Goal: Information Seeking & Learning: Learn about a topic

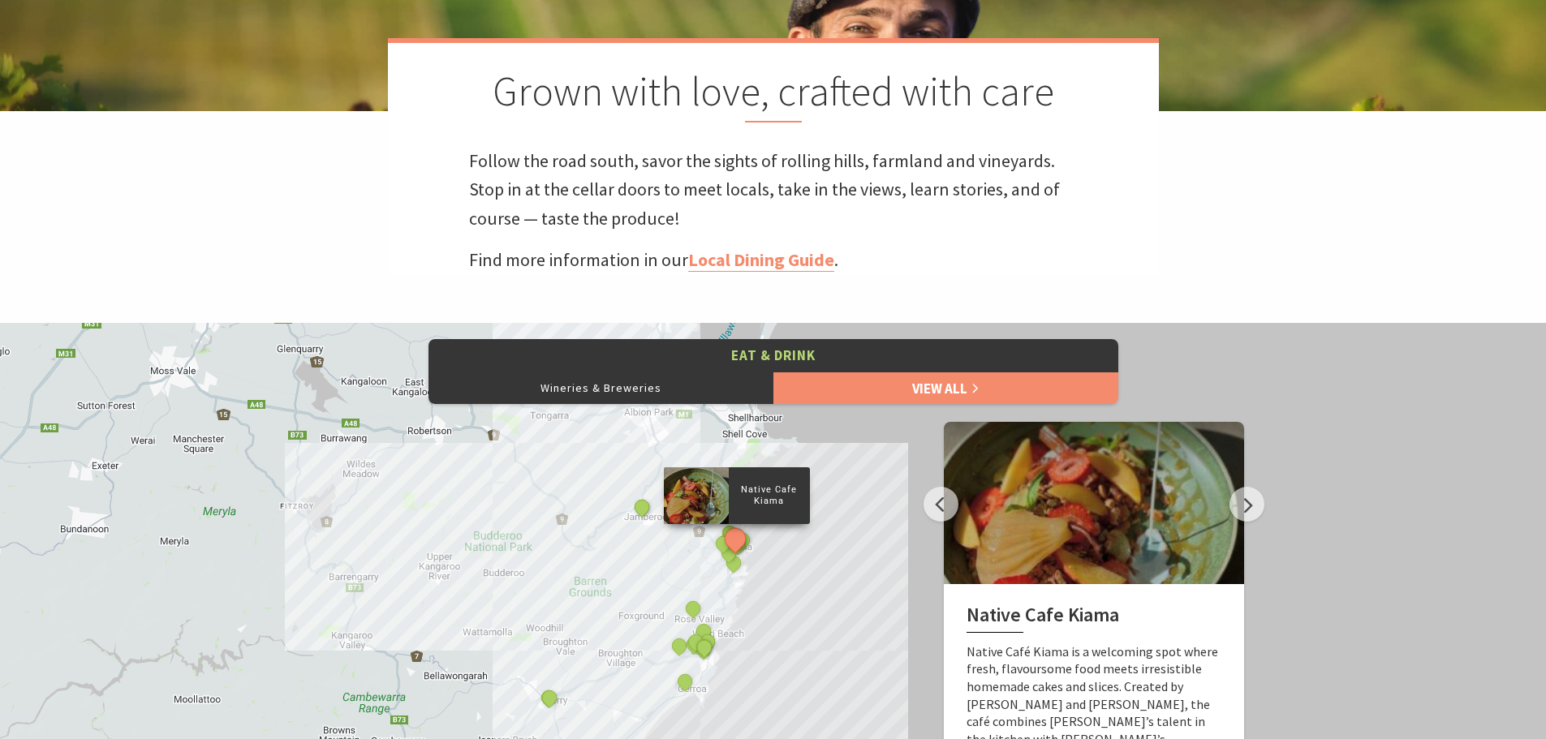
scroll to position [436, 0]
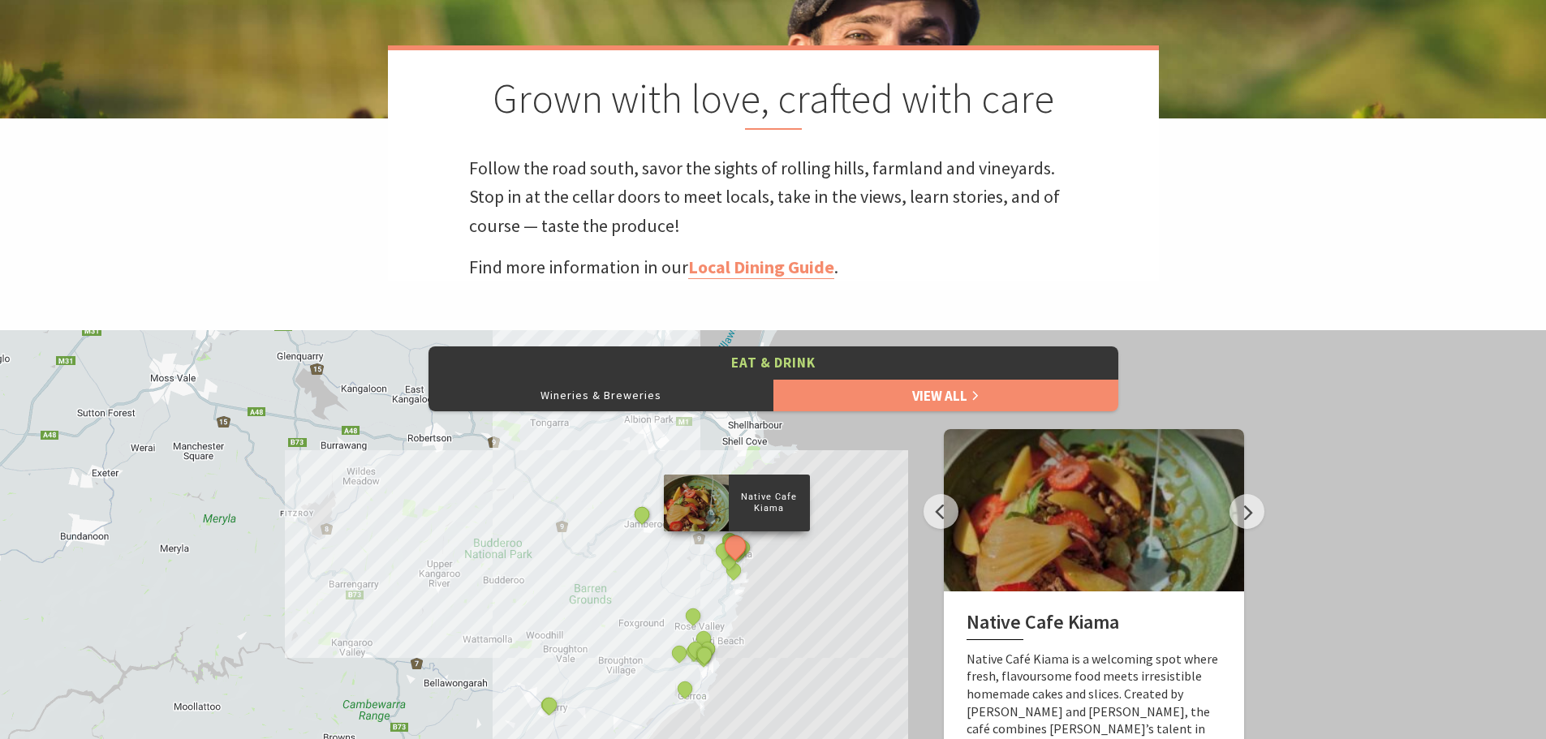
drag, startPoint x: 1550, startPoint y: 124, endPoint x: 1555, endPoint y: 252, distance: 128.3
click at [842, 609] on div "Native Cafe Kiama Curries and Spirits Indian Restaurant Yves Restaurant and Bar…" at bounding box center [773, 622] width 1546 height 584
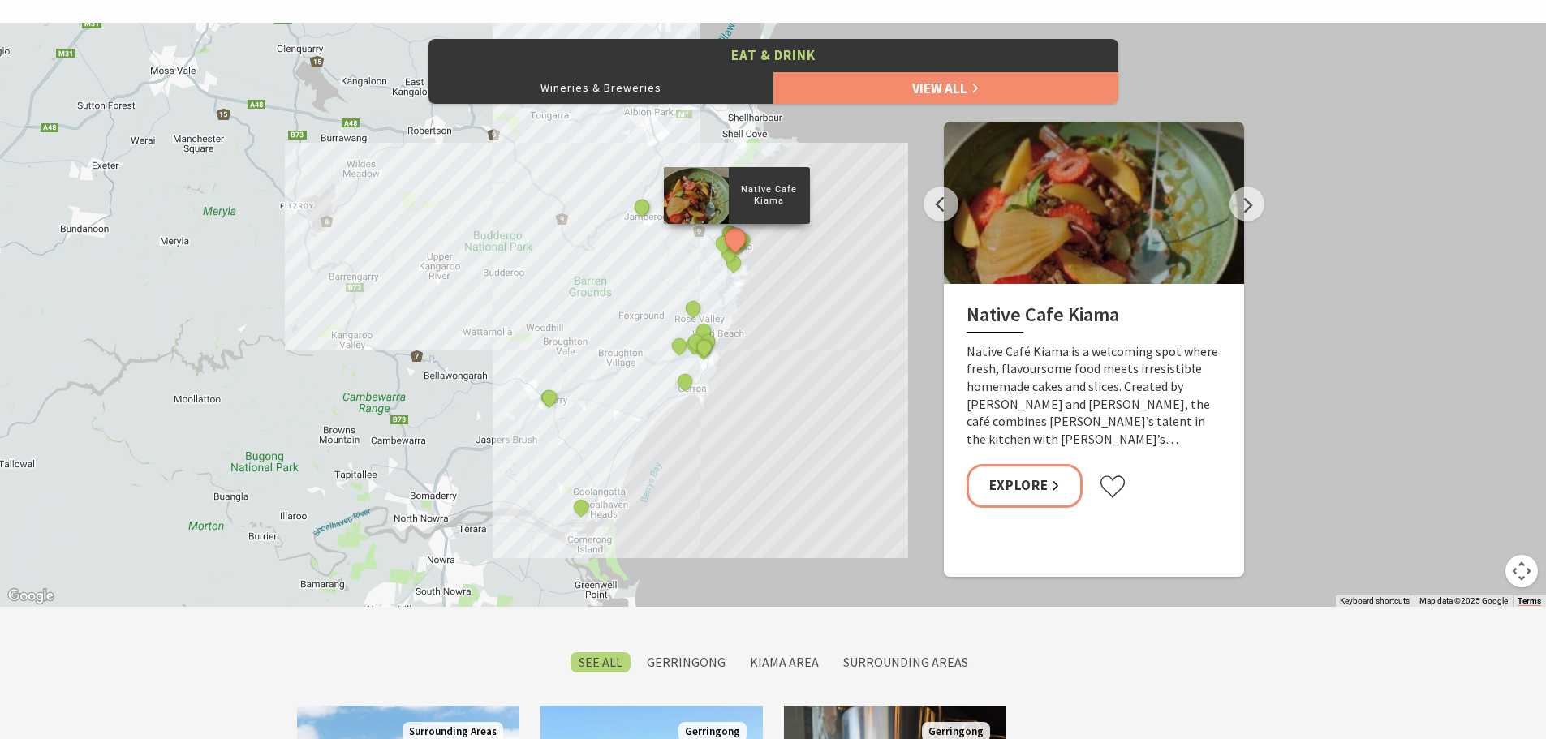
scroll to position [757, 0]
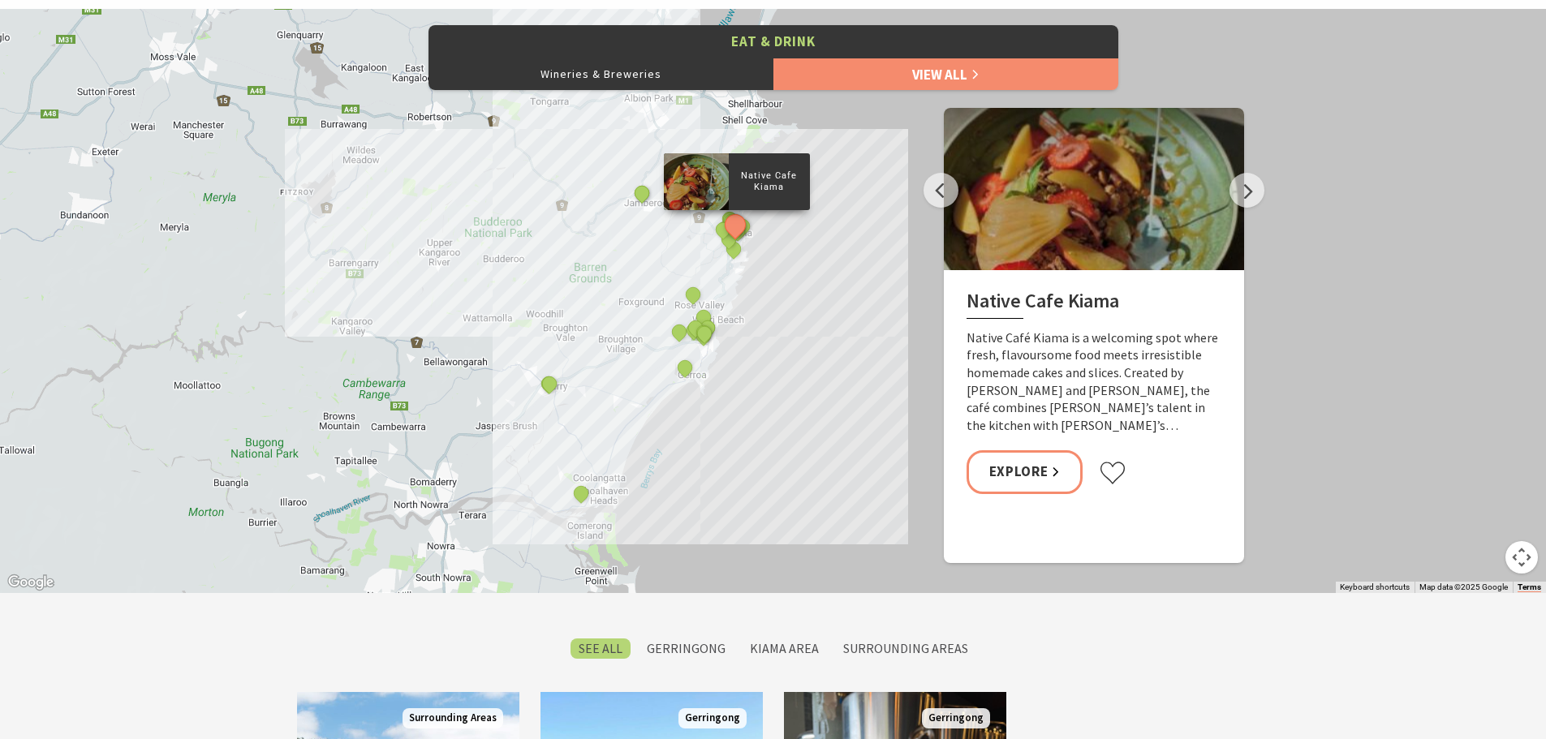
click at [776, 485] on div "Native Cafe Kiama Curries and Spirits Indian Restaurant Yves Restaurant and Bar…" at bounding box center [1553, 739] width 1558 height 877
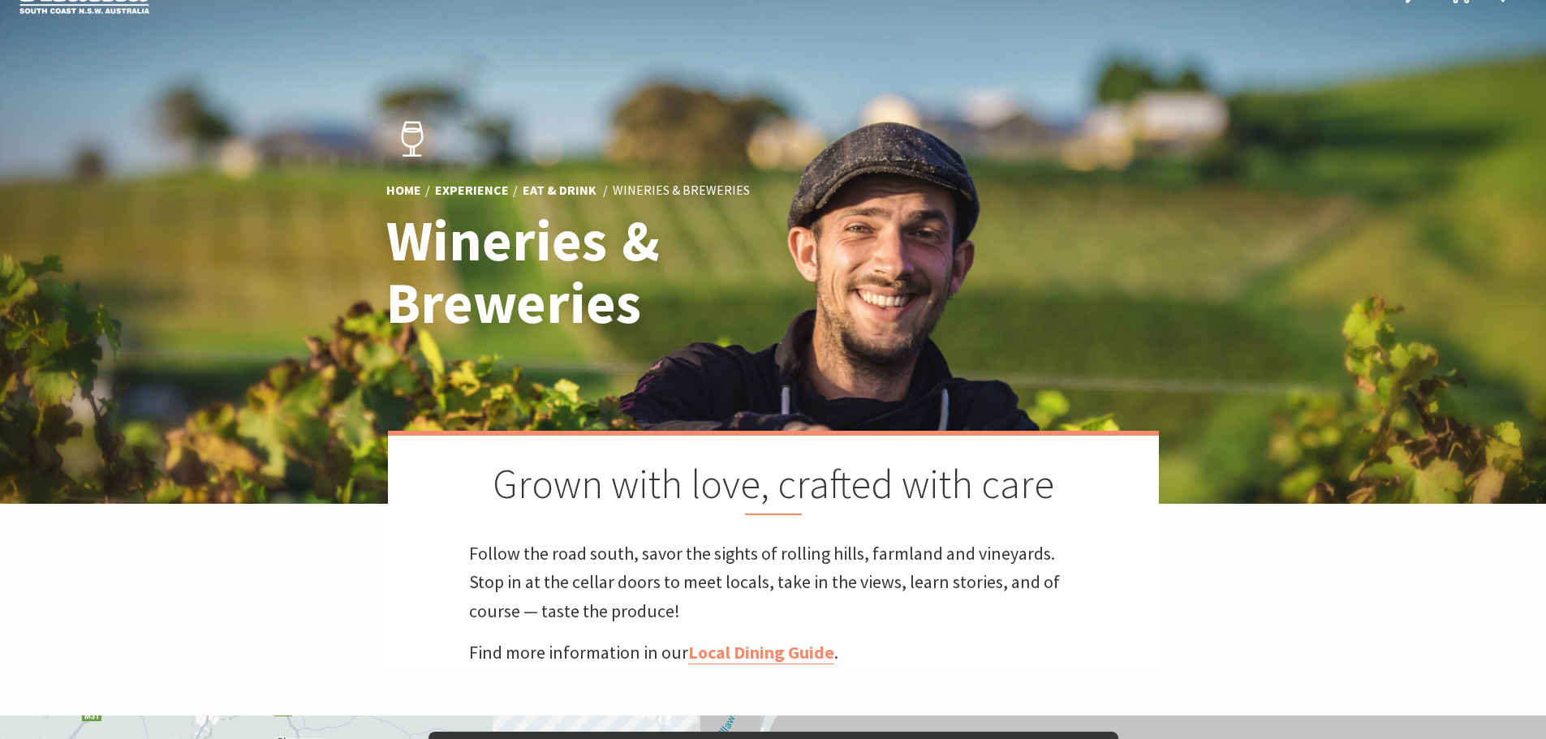
scroll to position [0, 0]
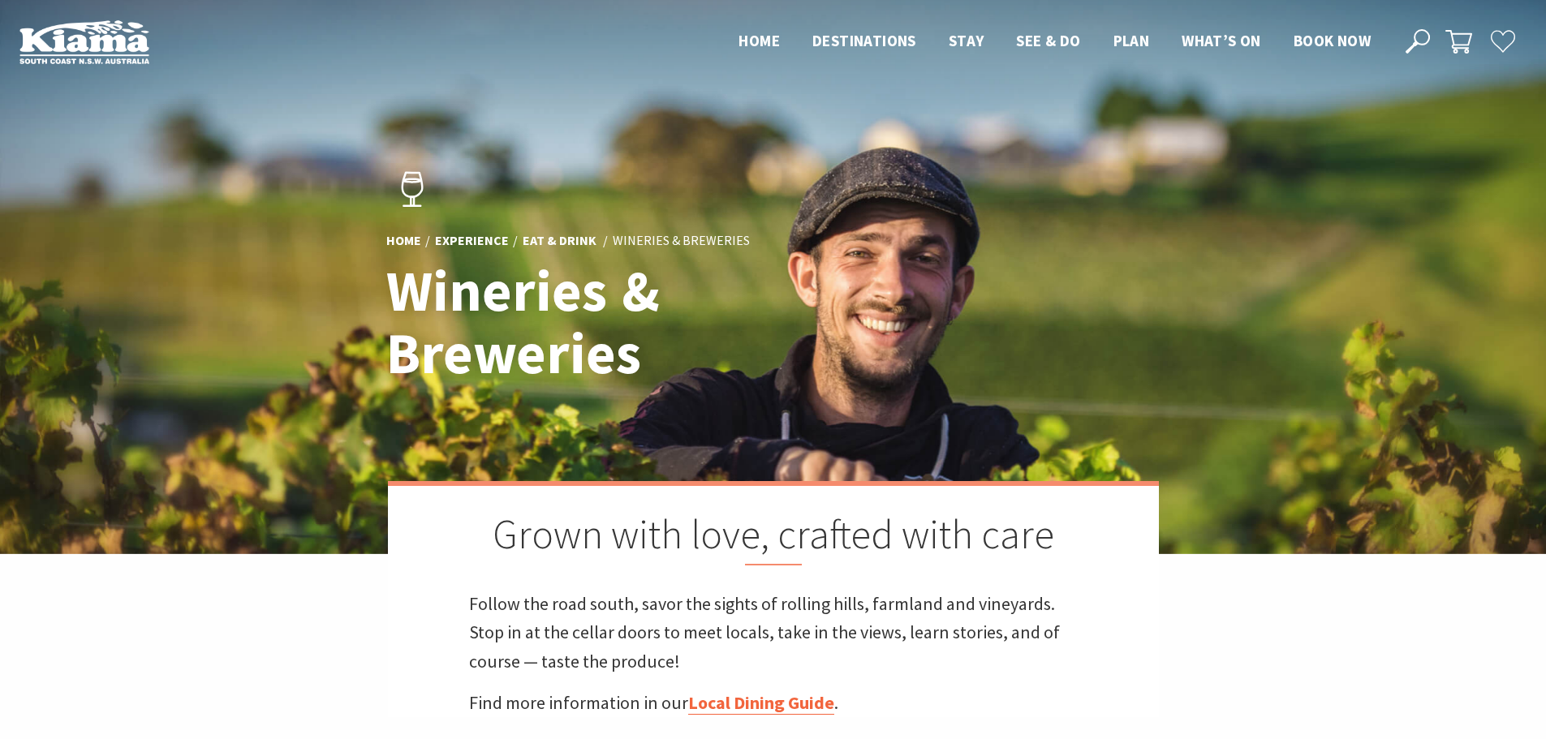
click at [745, 703] on link "Local Dining Guide" at bounding box center [761, 704] width 146 height 24
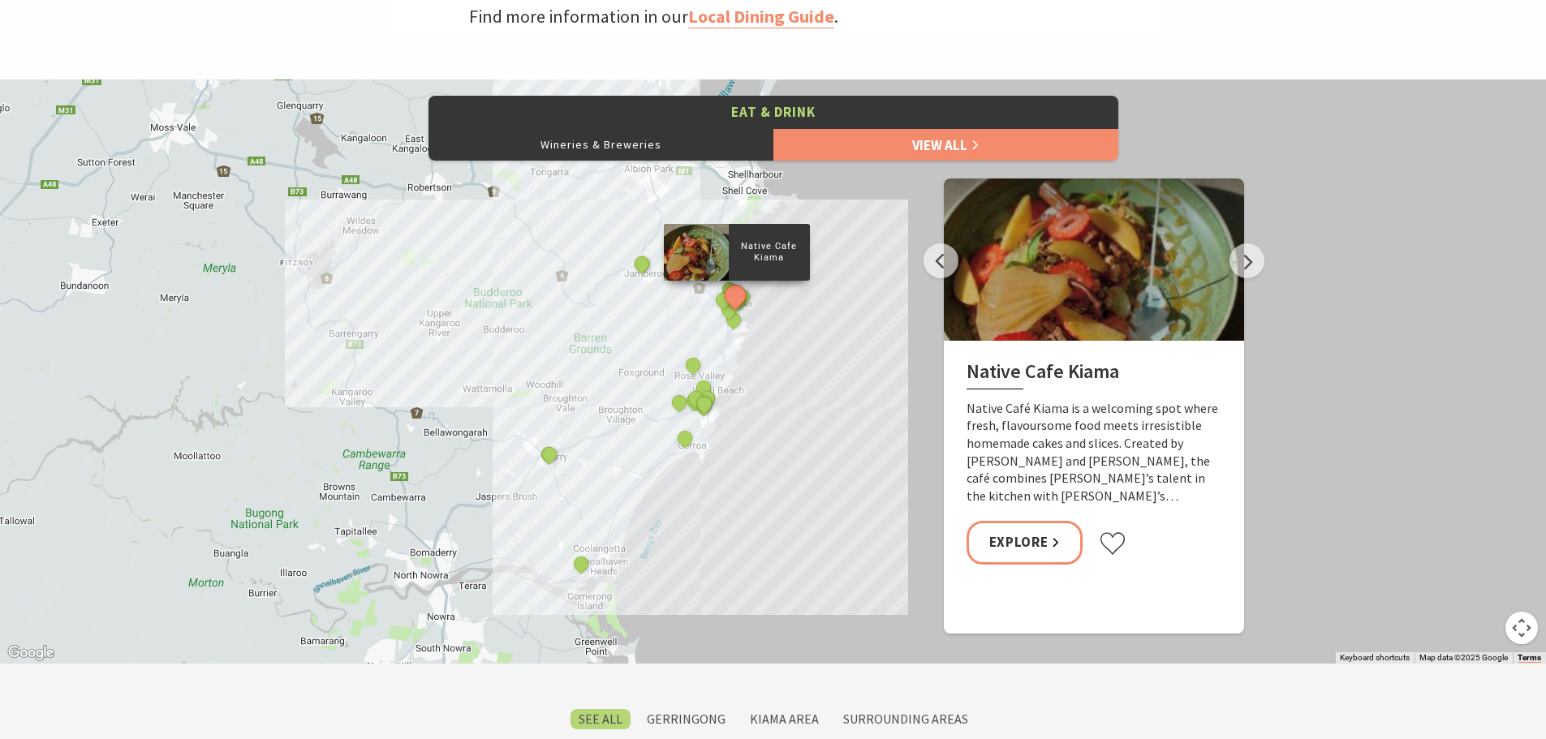
scroll to position [654, 0]
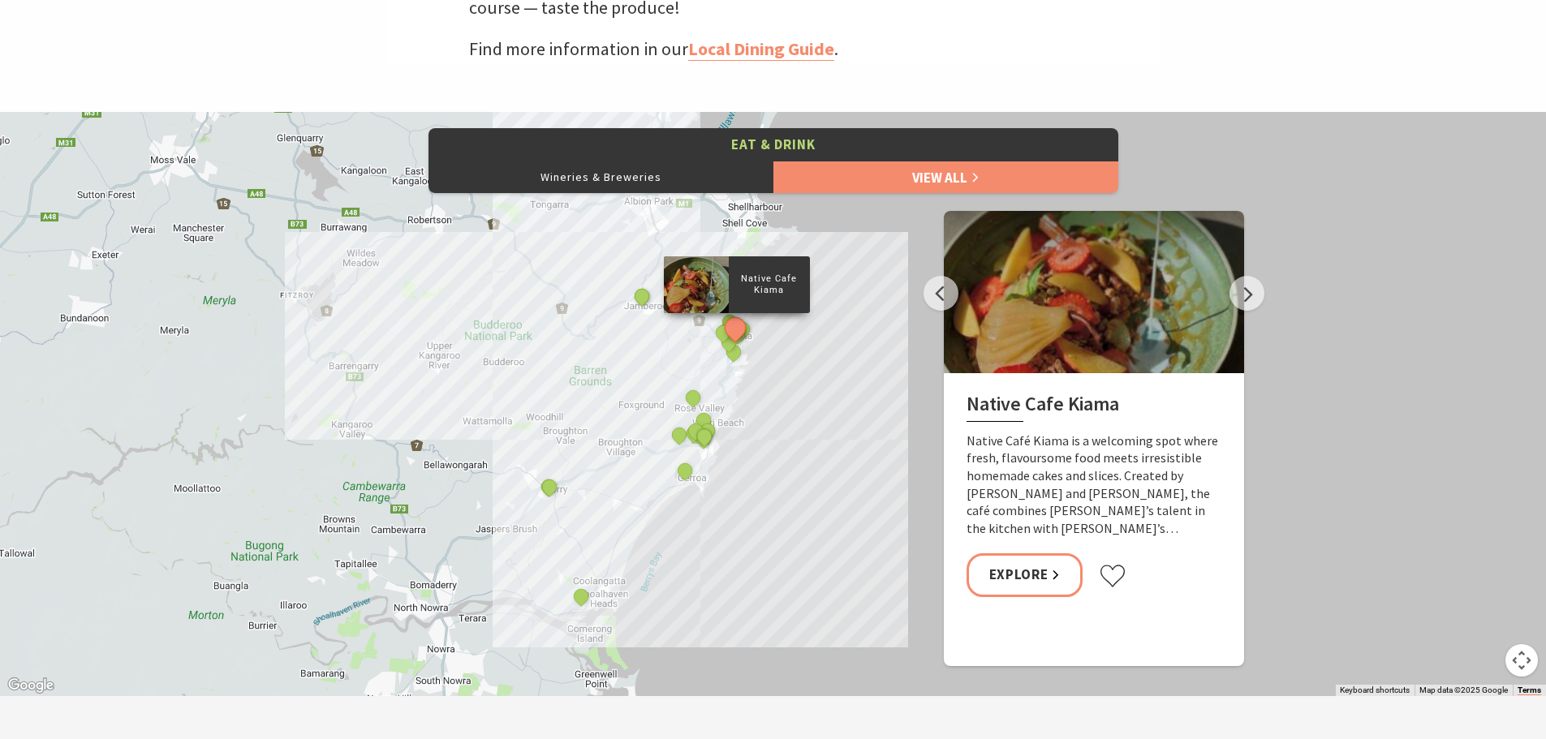
click at [848, 388] on div "Native Cafe Kiama Curries and Spirits Indian Restaurant Yves Restaurant and Bar…" at bounding box center [773, 404] width 1546 height 584
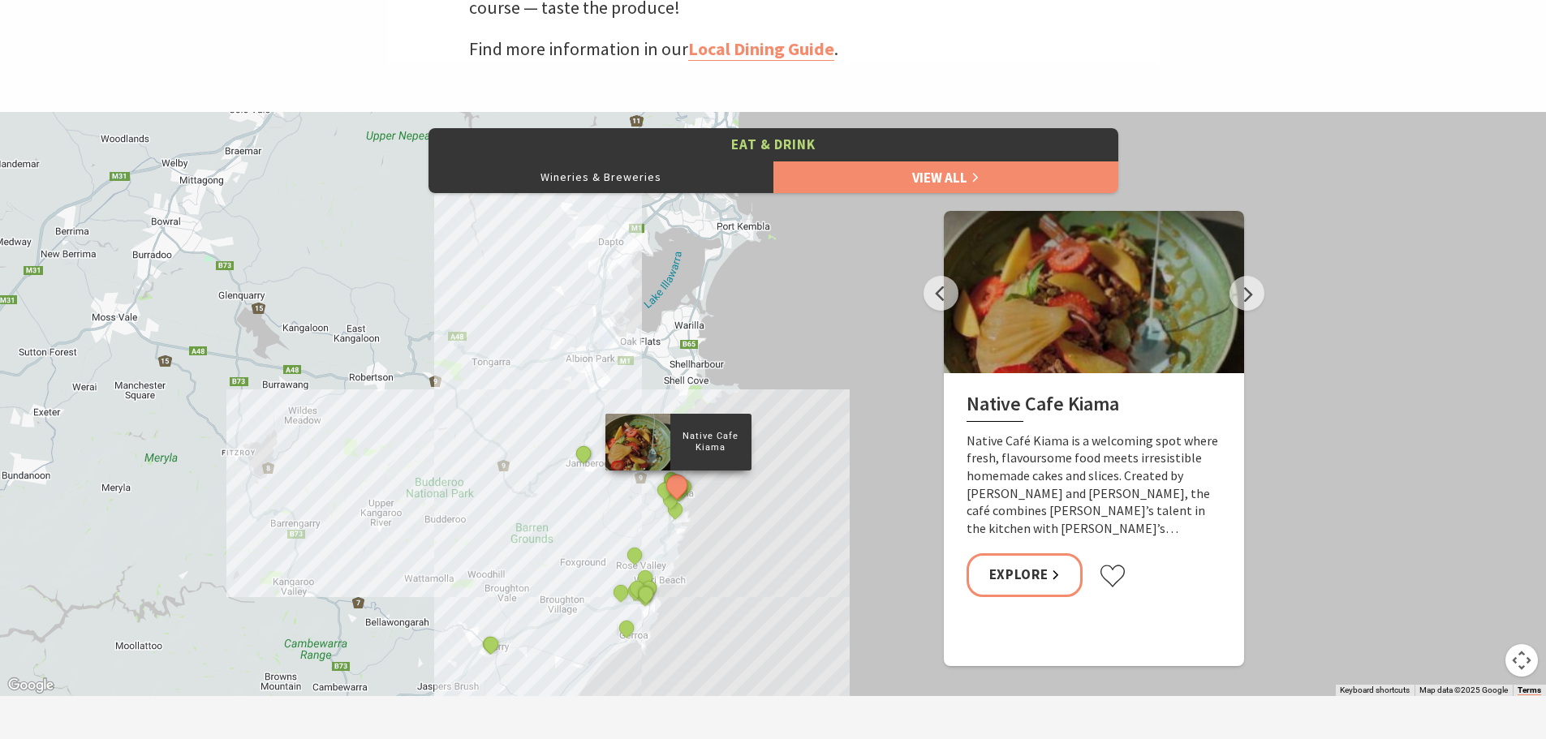
drag, startPoint x: 848, startPoint y: 388, endPoint x: 789, endPoint y: 547, distance: 169.8
click at [789, 547] on div "Native Cafe Kiama Curries and Spirits Indian Restaurant Yves Restaurant and Bar…" at bounding box center [773, 404] width 1546 height 584
click at [1240, 288] on button "Next" at bounding box center [1247, 293] width 35 height 35
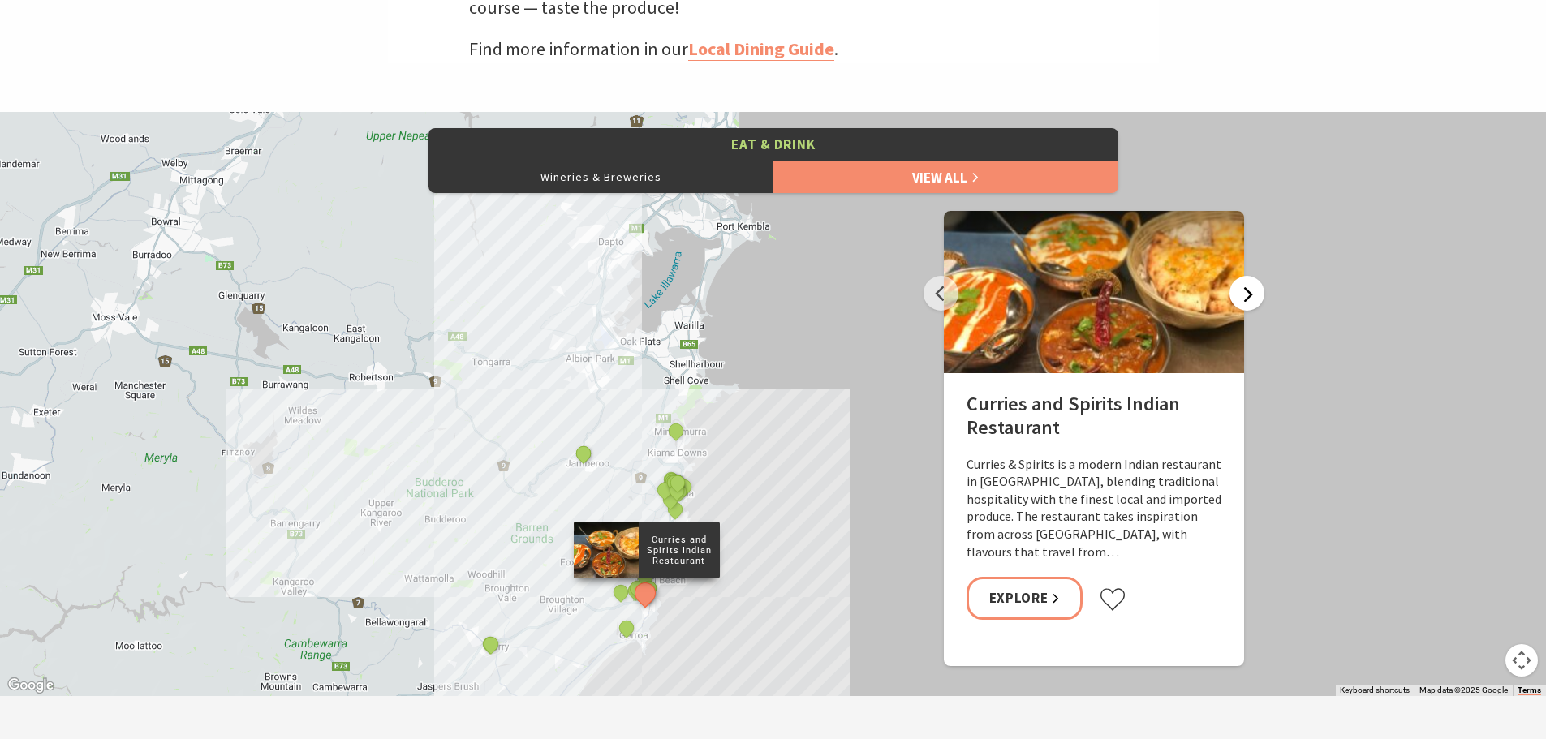
click at [1240, 288] on button "Next" at bounding box center [1247, 293] width 35 height 35
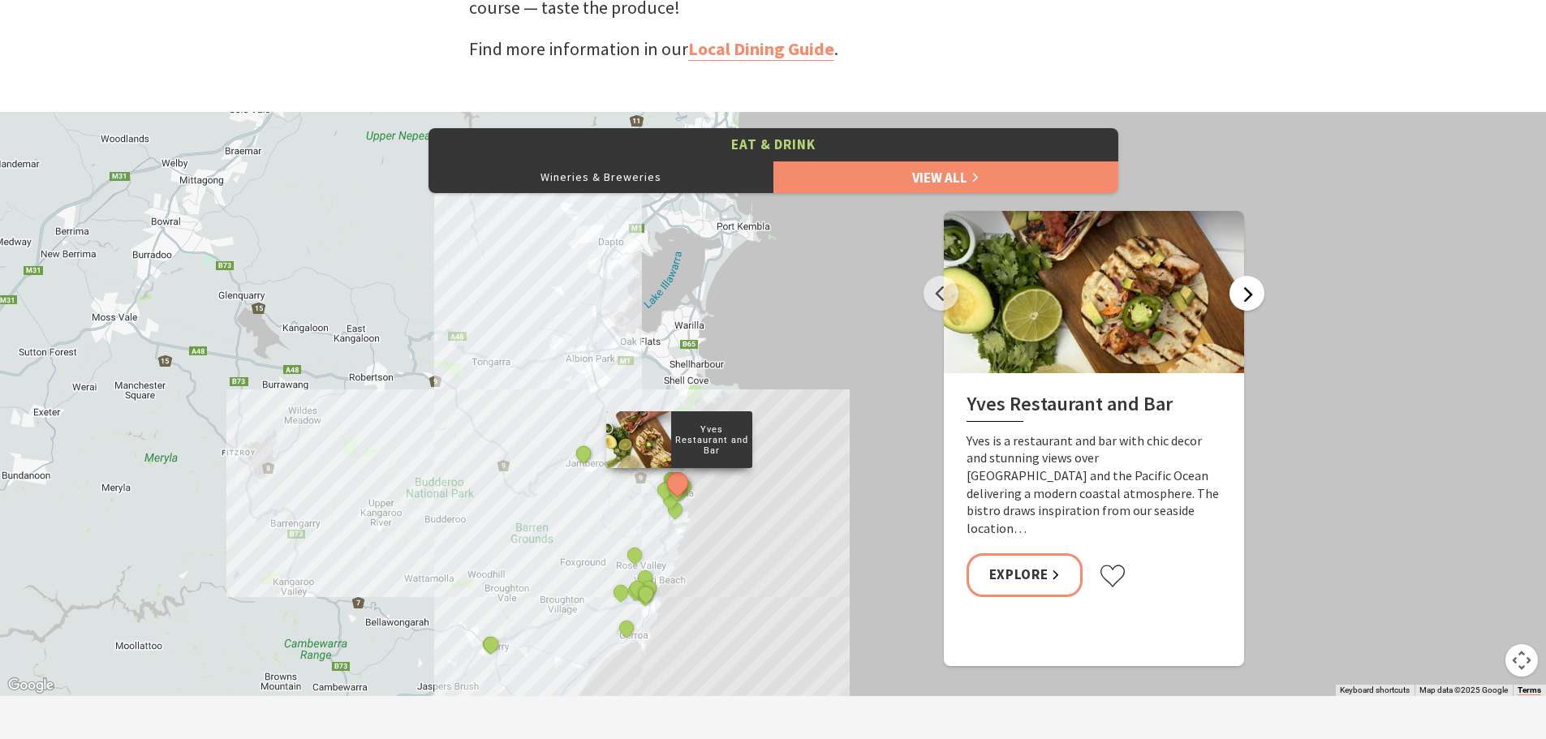
click at [1240, 288] on button "Next" at bounding box center [1247, 293] width 35 height 35
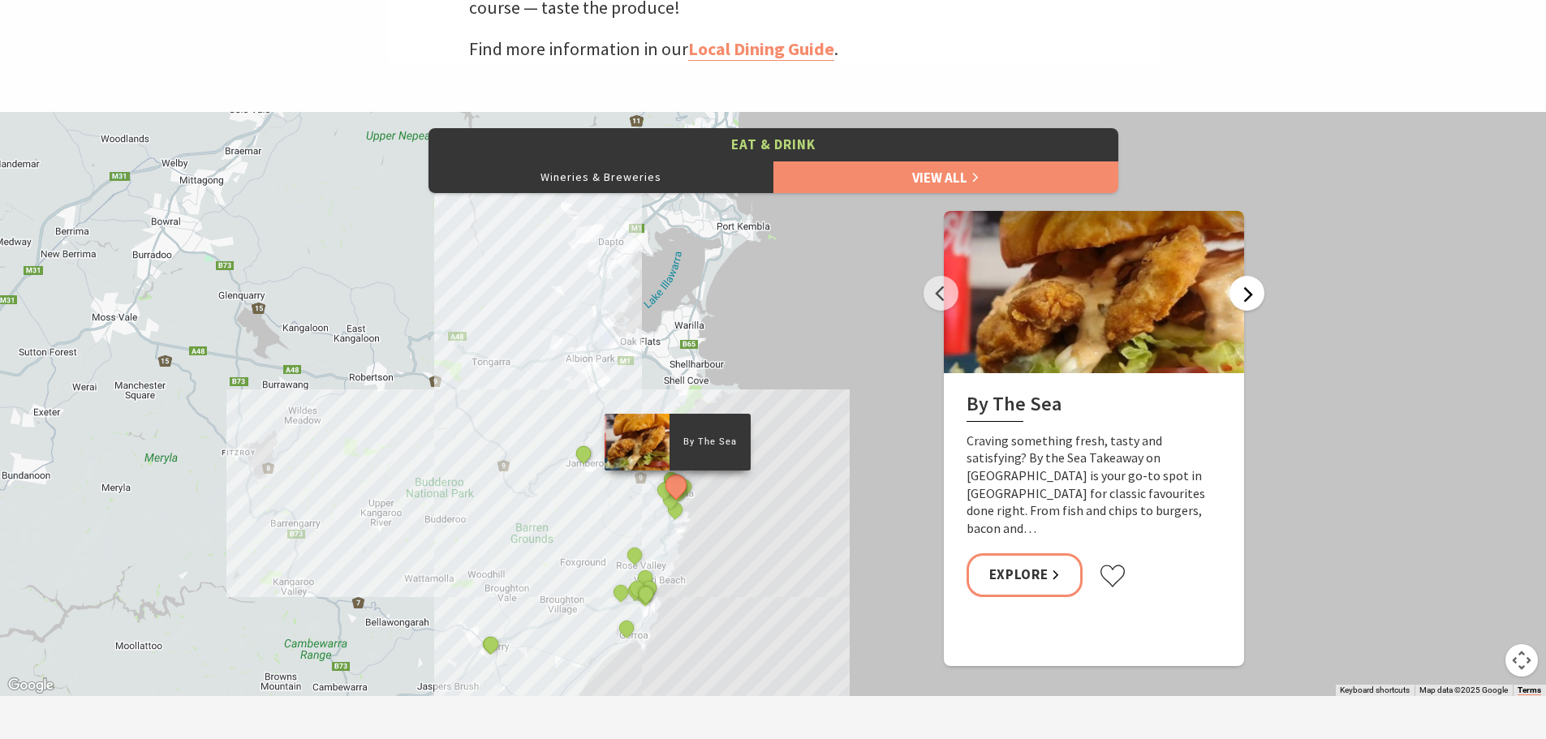
click at [1240, 288] on button "Next" at bounding box center [1247, 293] width 35 height 35
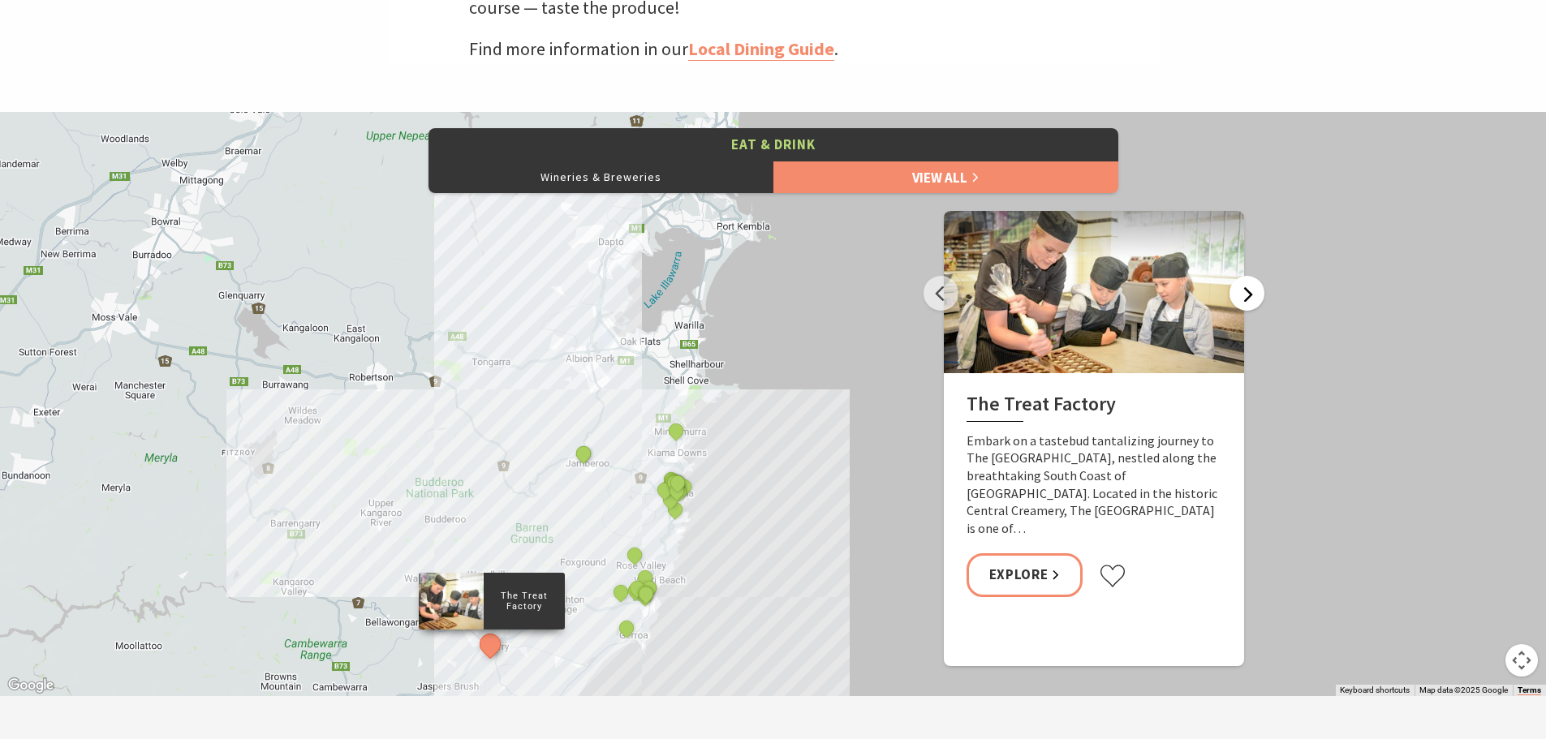
click at [1241, 288] on button "Next" at bounding box center [1247, 293] width 35 height 35
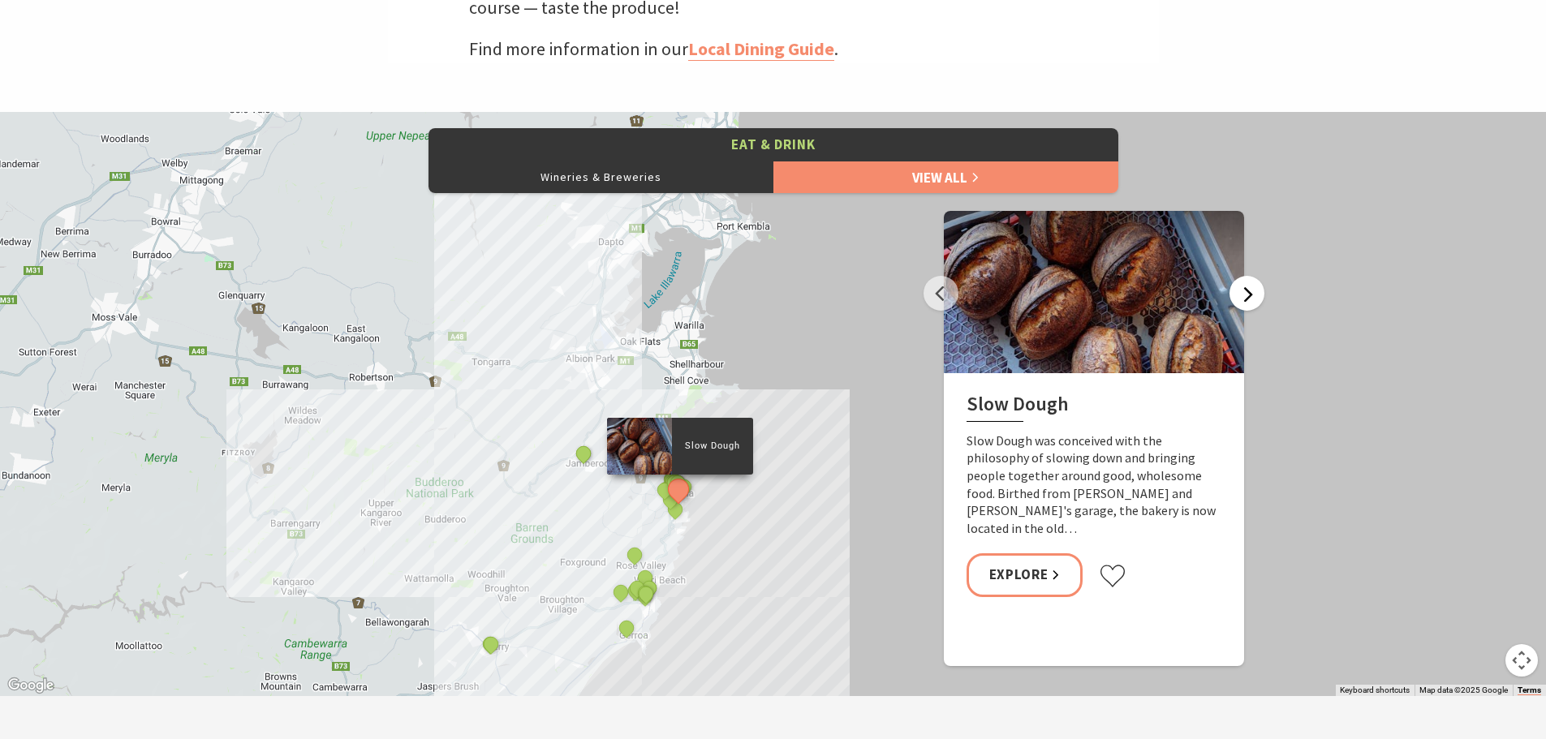
click at [1241, 288] on button "Next" at bounding box center [1247, 293] width 35 height 35
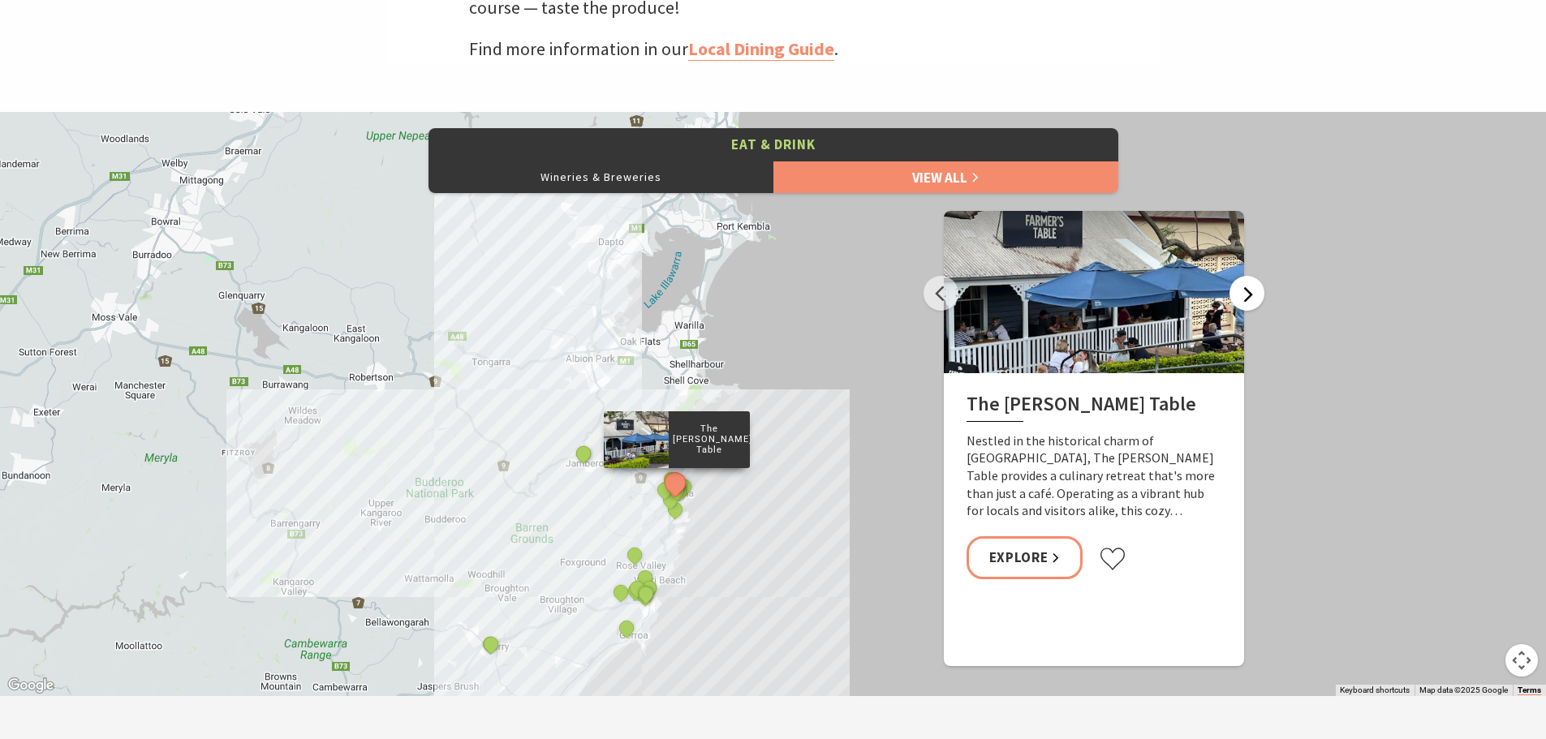
click at [1241, 288] on button "Next" at bounding box center [1247, 293] width 35 height 35
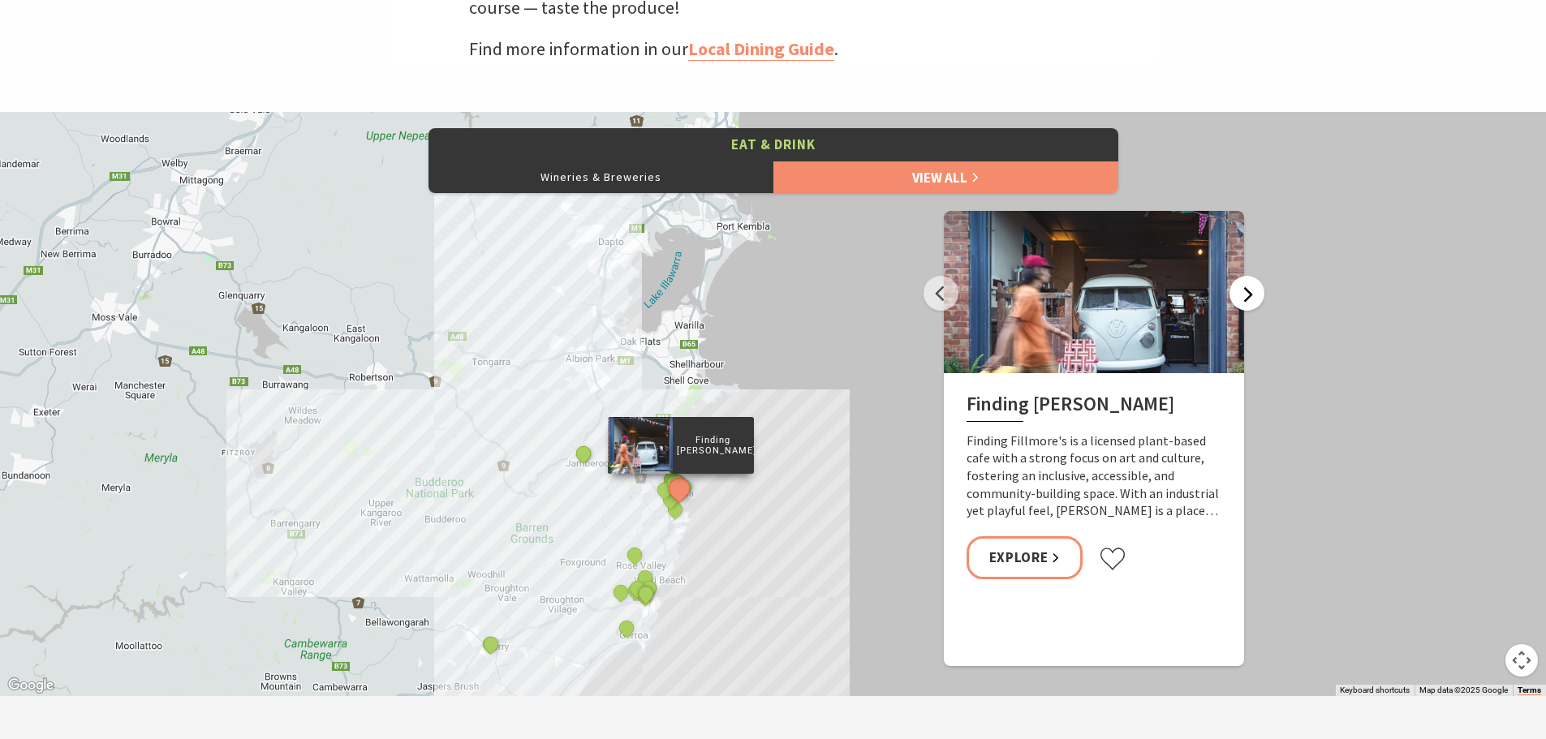
click at [1241, 288] on button "Next" at bounding box center [1247, 293] width 35 height 35
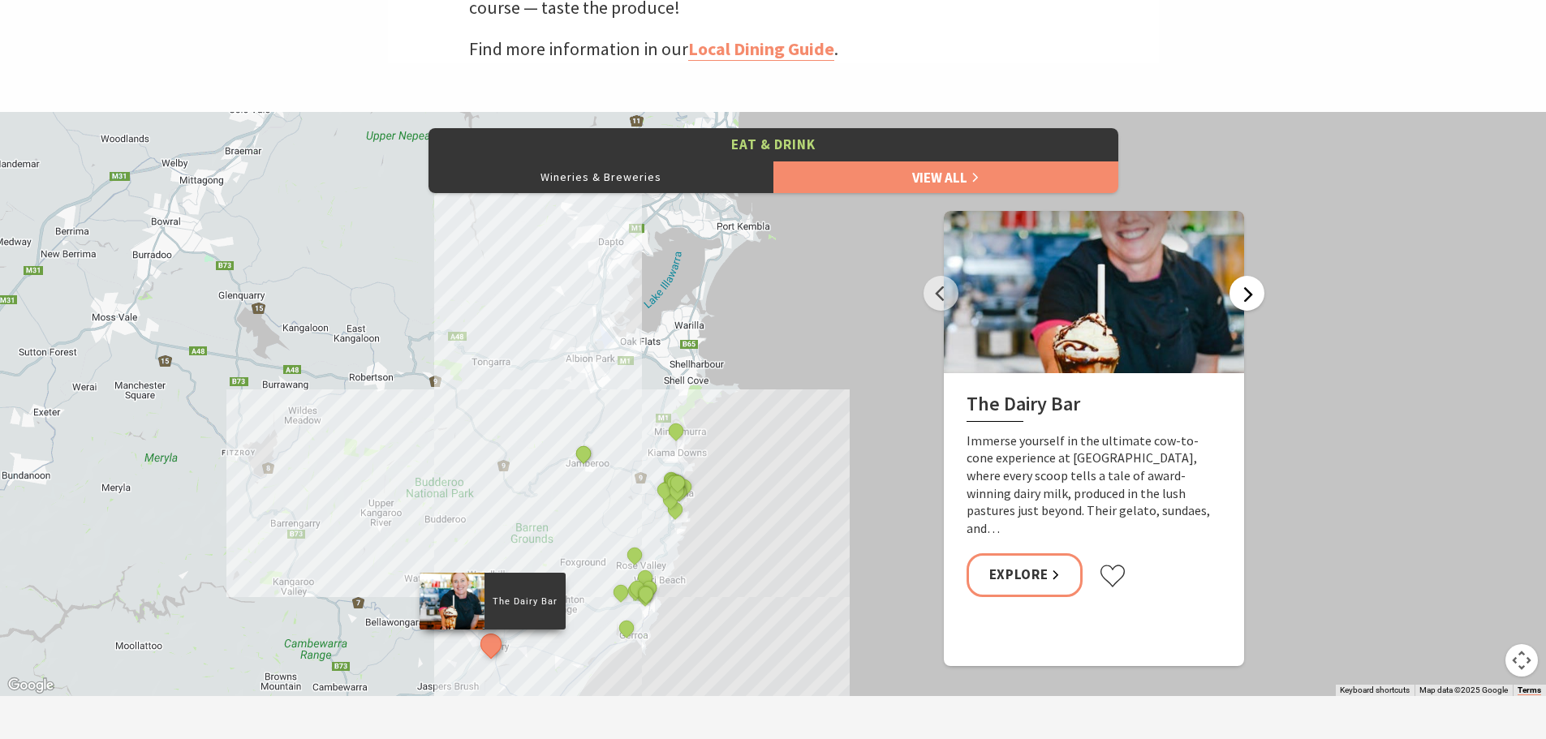
click at [1241, 288] on button "Next" at bounding box center [1247, 293] width 35 height 35
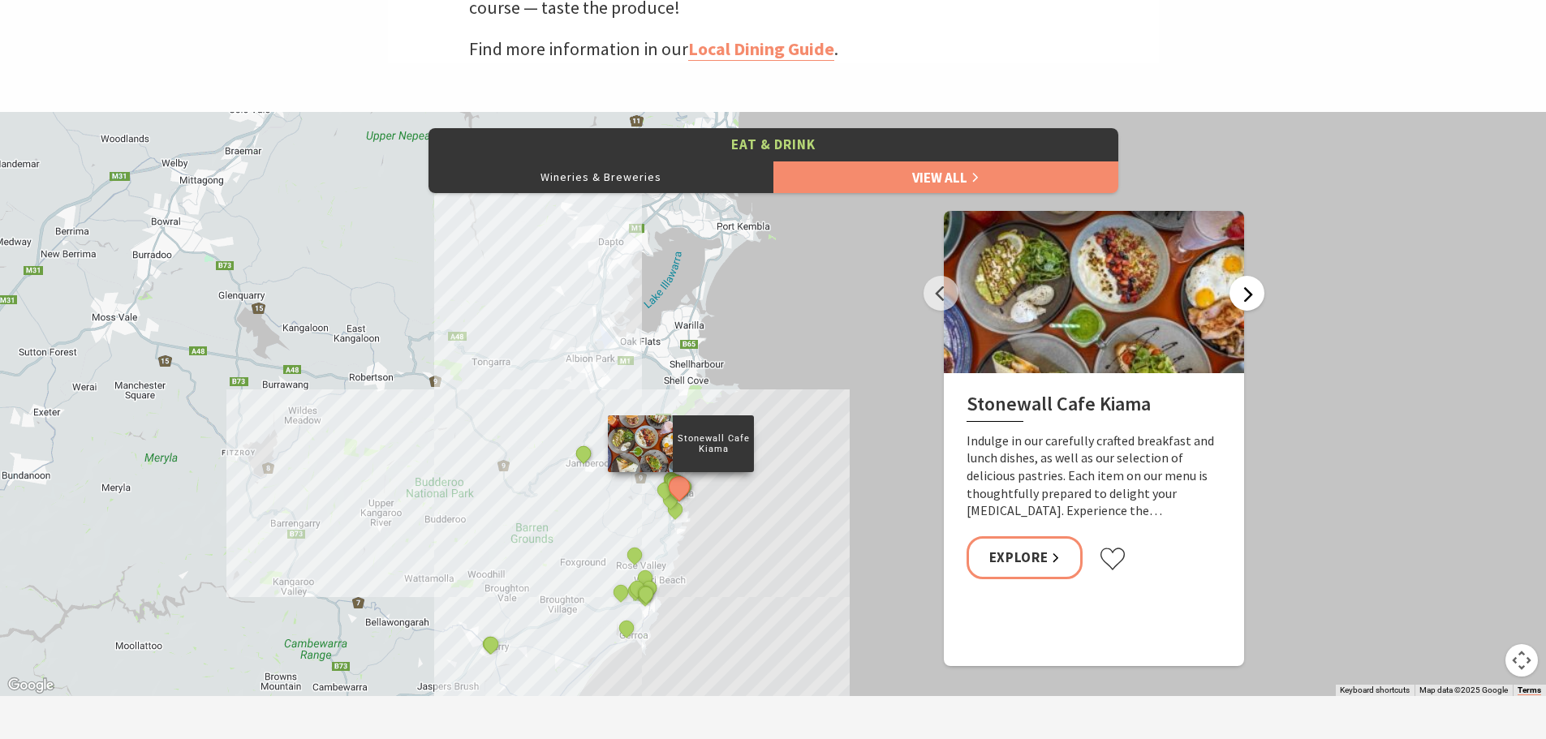
click at [1241, 288] on button "Next" at bounding box center [1247, 293] width 35 height 35
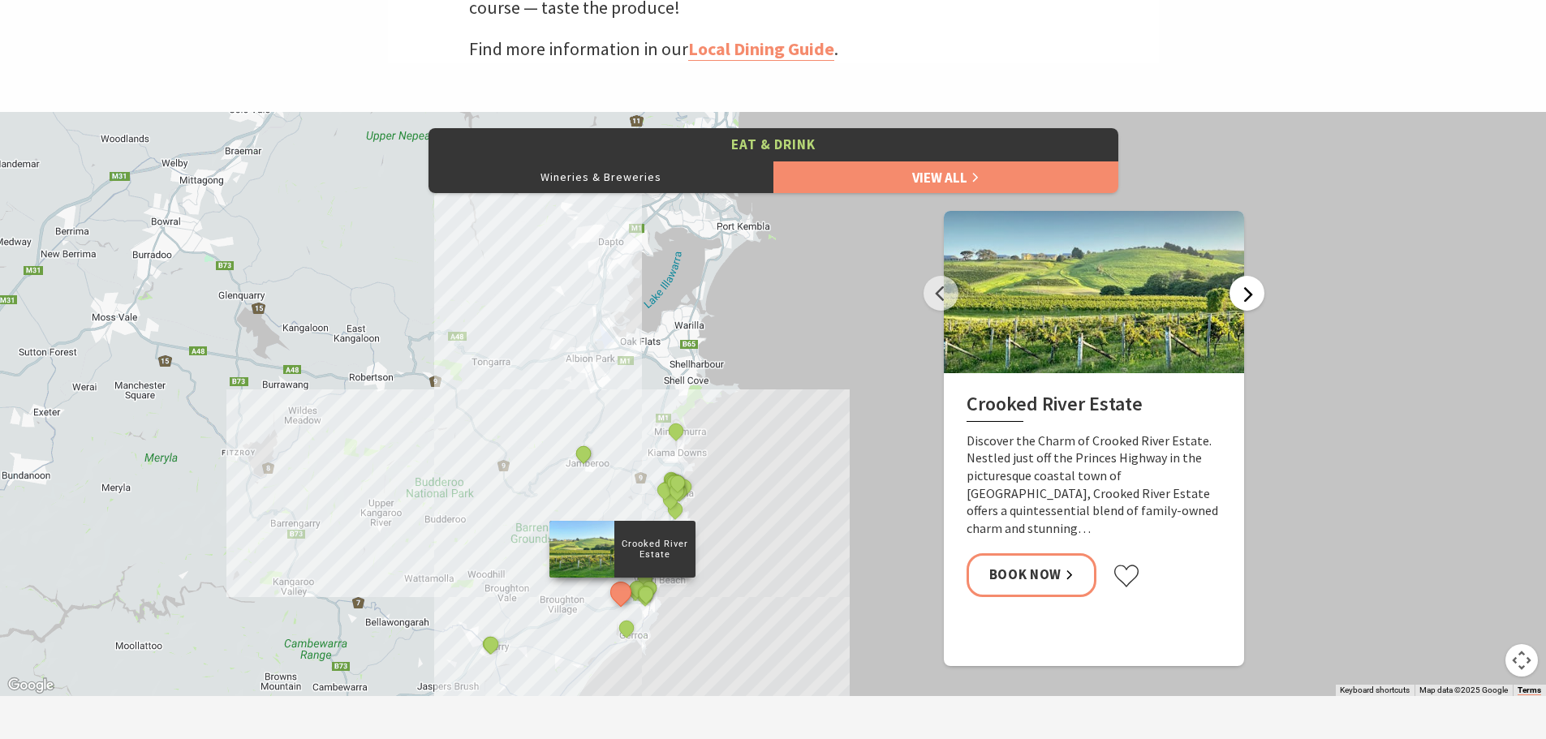
click at [1241, 288] on button "Next" at bounding box center [1247, 293] width 35 height 35
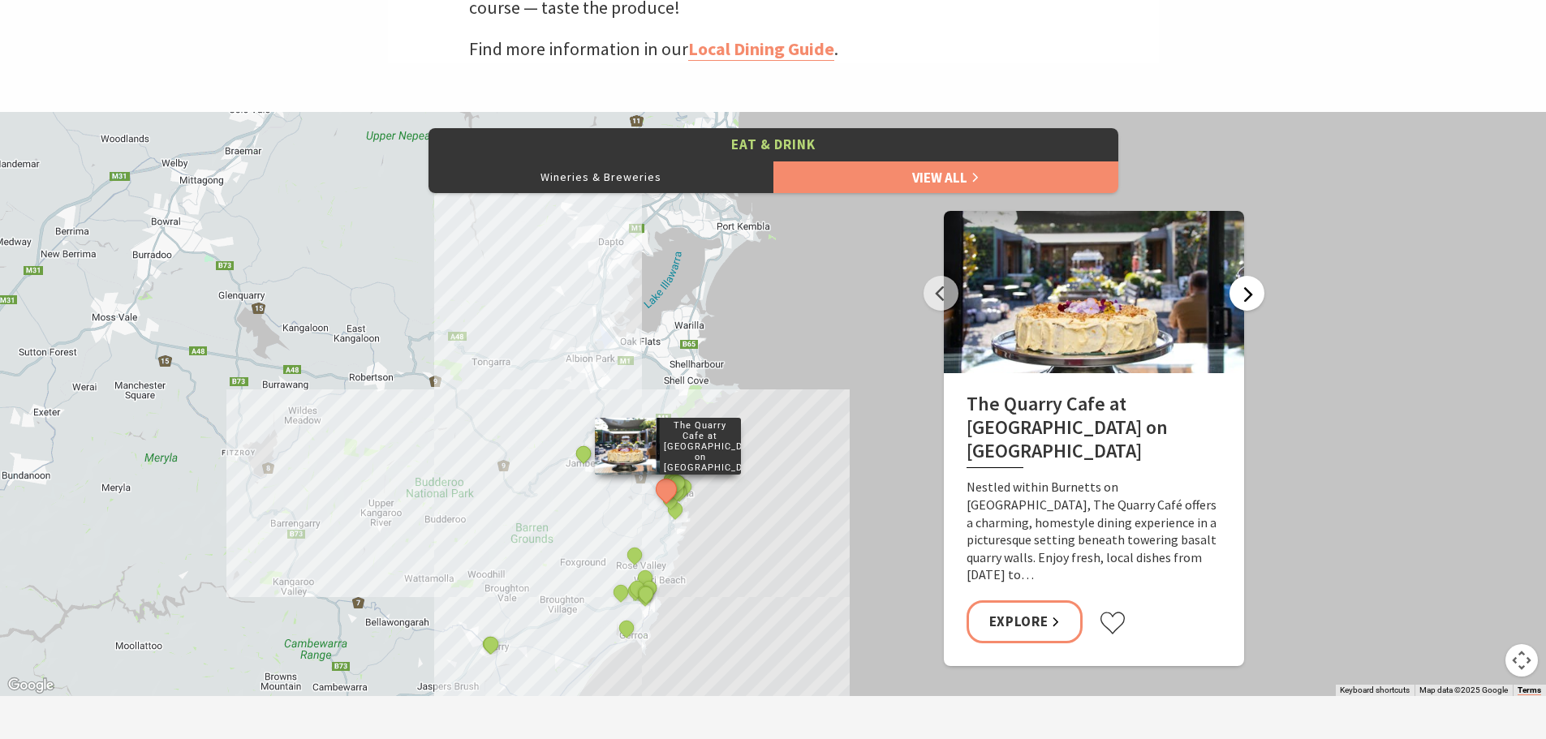
click at [1241, 288] on button "Next" at bounding box center [1247, 293] width 35 height 35
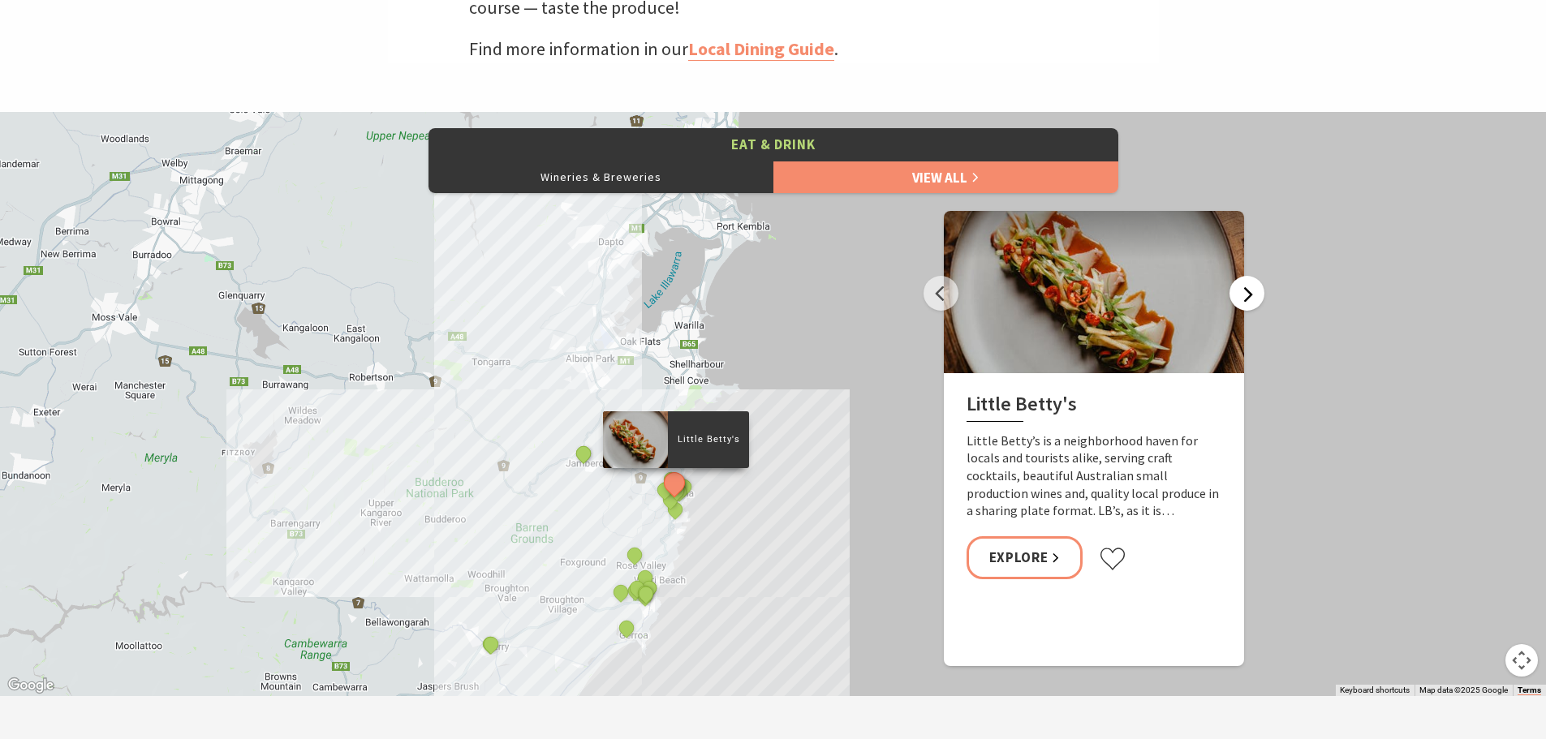
click at [1241, 288] on button "Next" at bounding box center [1247, 293] width 35 height 35
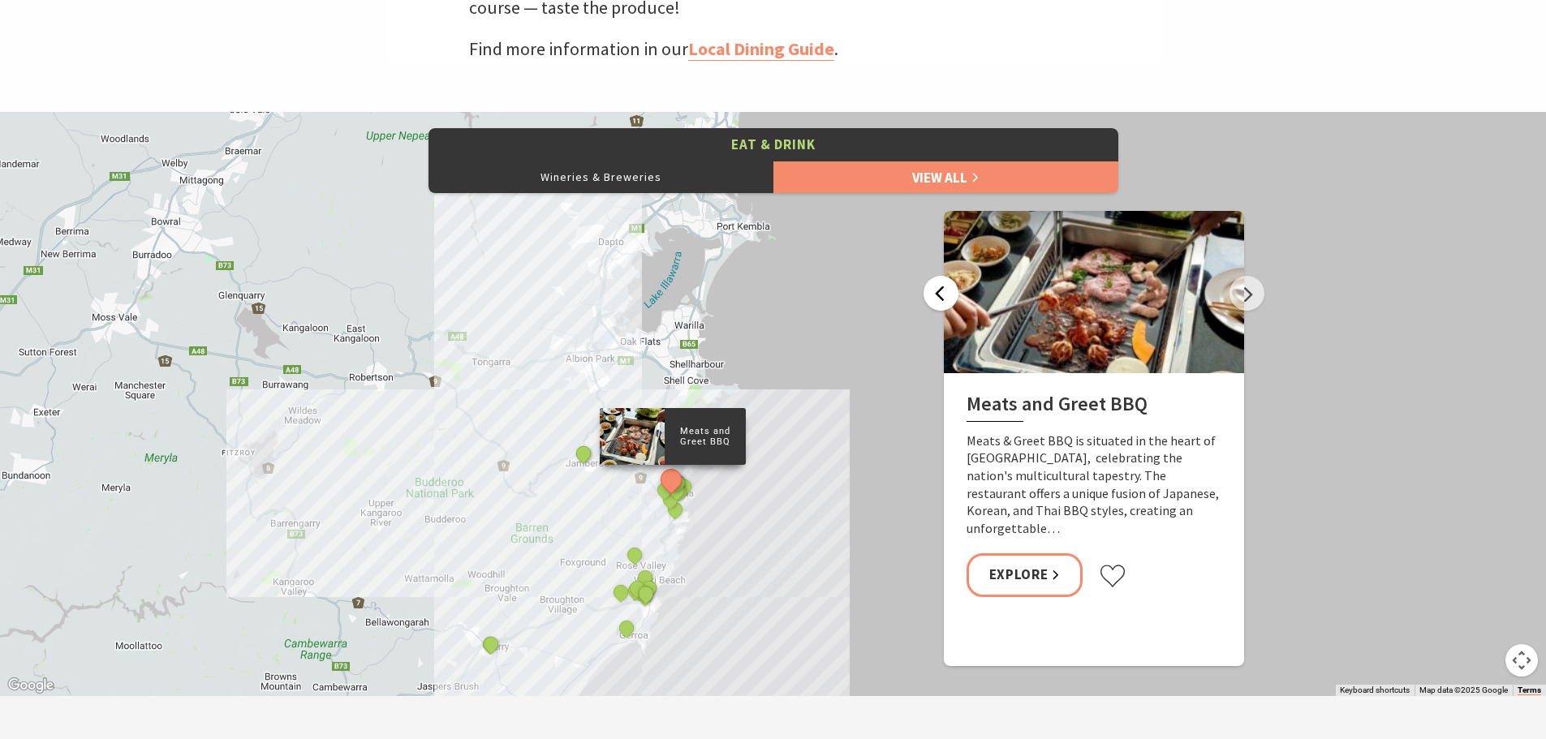
click at [946, 299] on button "Previous" at bounding box center [941, 293] width 35 height 35
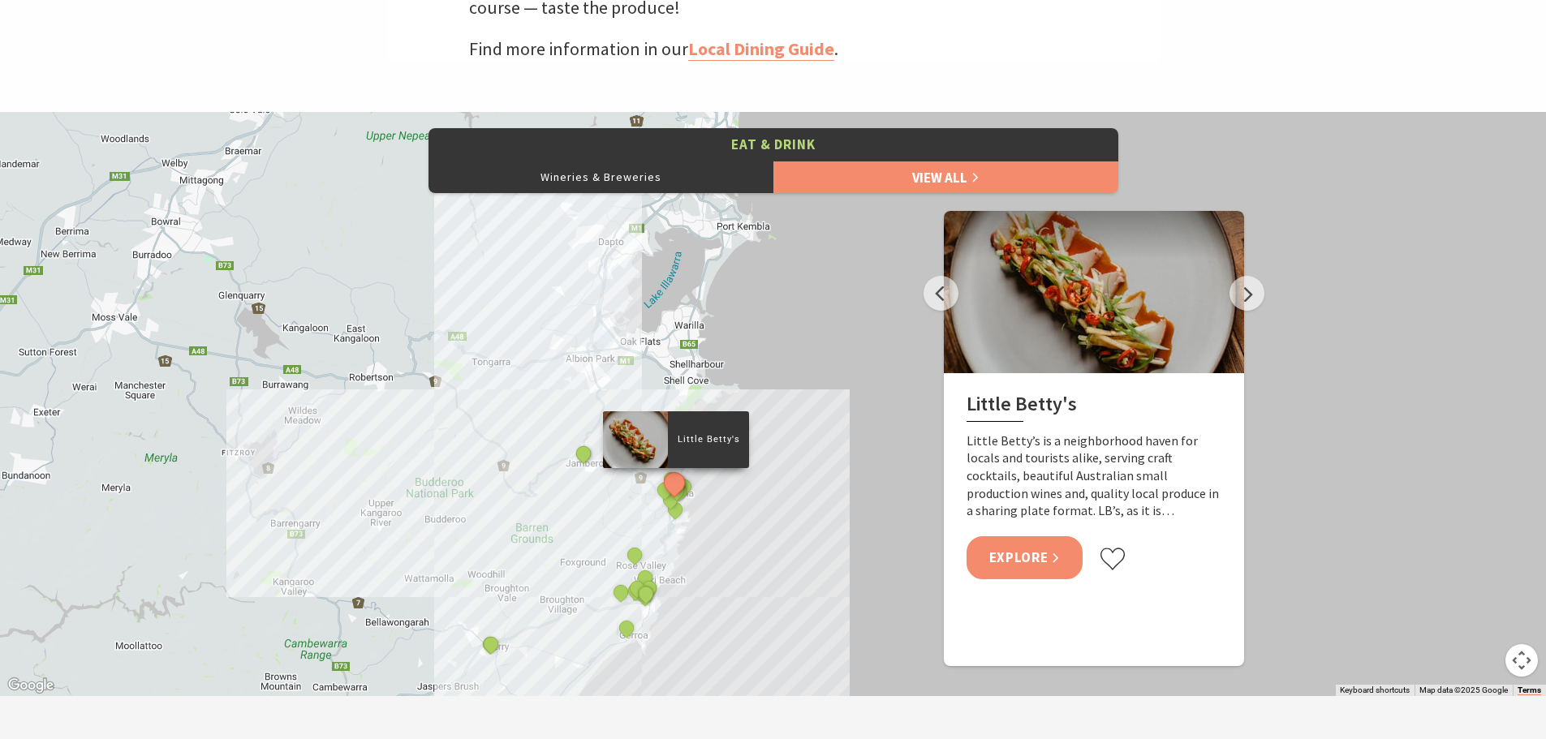
click at [1045, 561] on link "Explore" at bounding box center [1025, 558] width 117 height 43
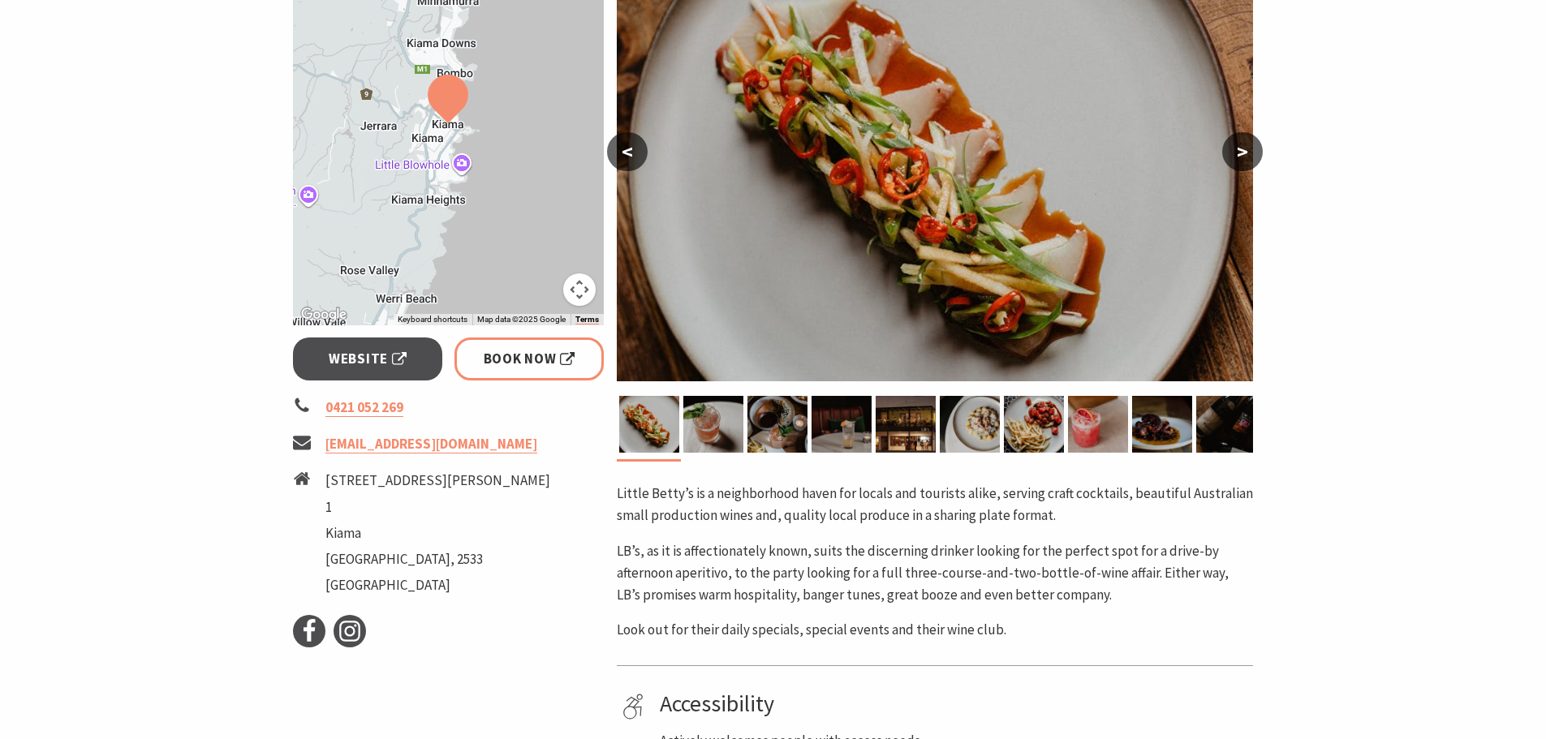
scroll to position [241, 0]
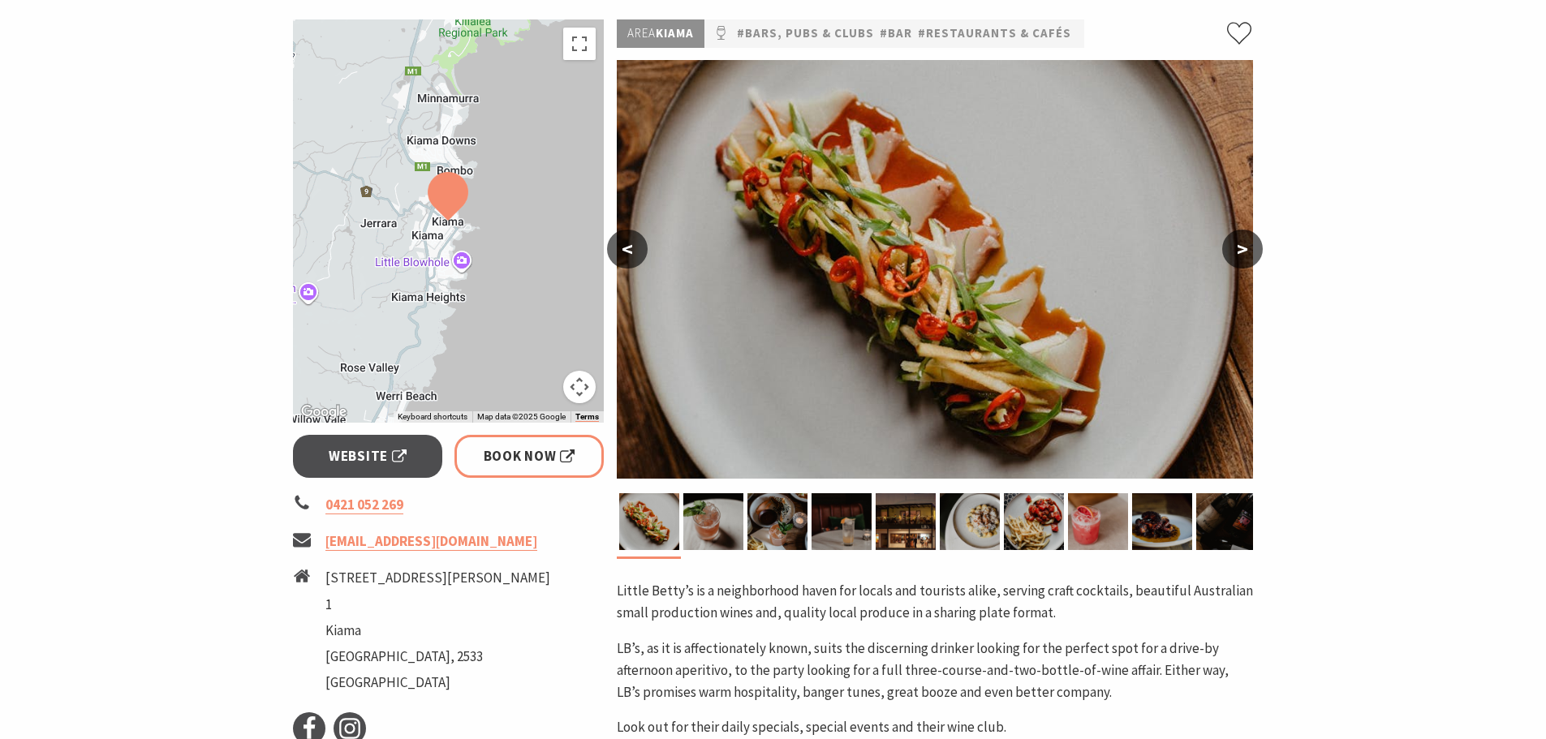
click at [1231, 237] on button ">" at bounding box center [1242, 249] width 41 height 39
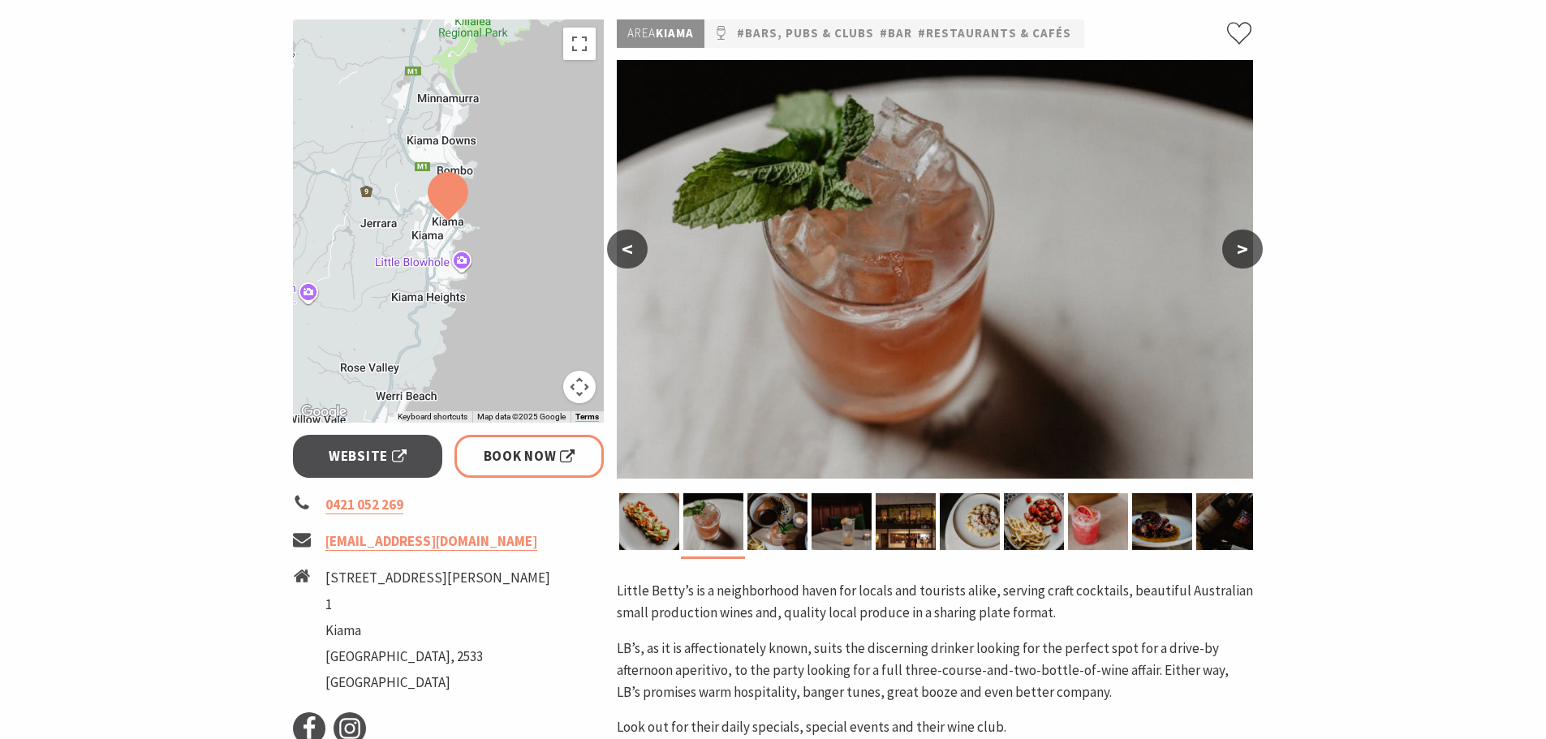
click at [1231, 237] on button ">" at bounding box center [1242, 249] width 41 height 39
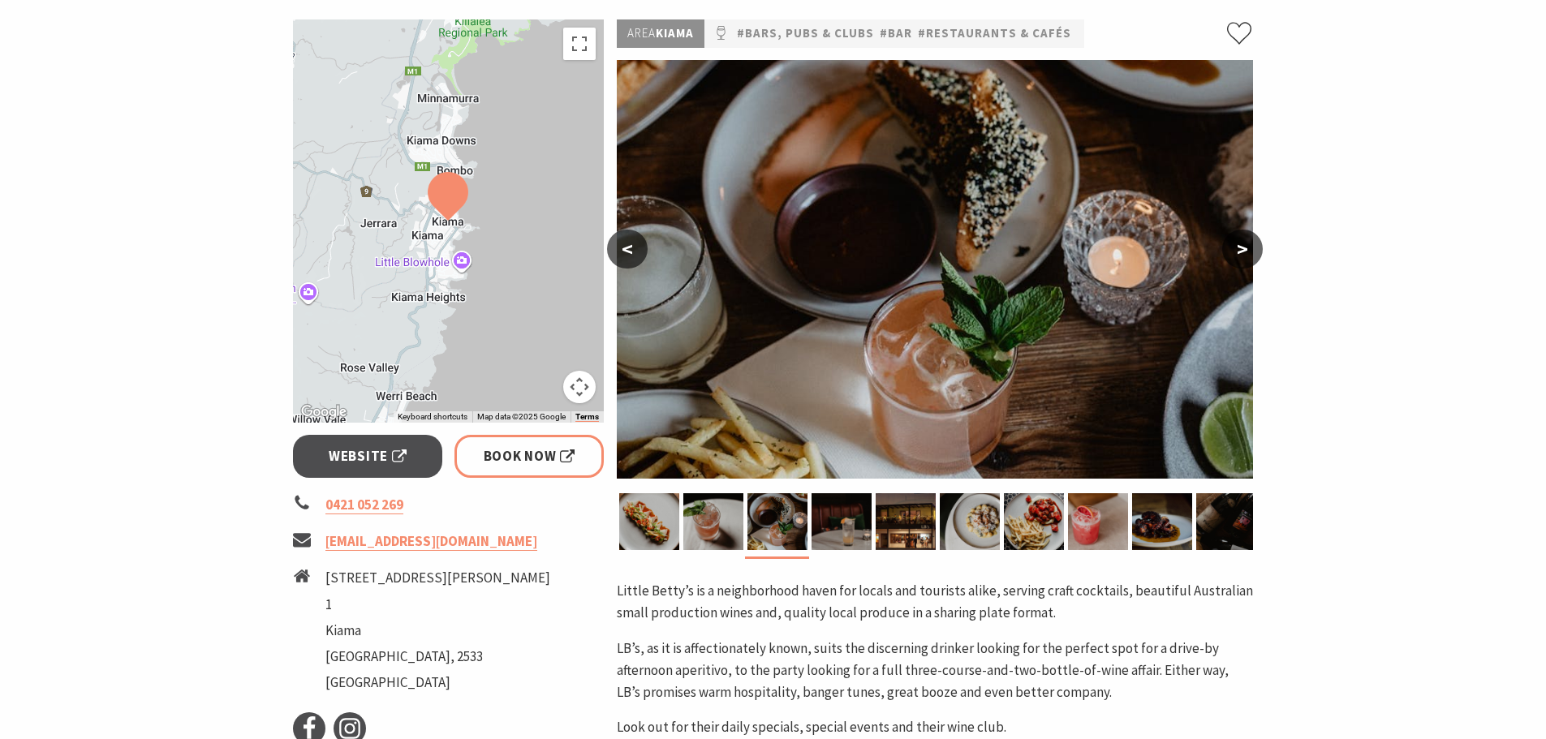
click at [1231, 237] on button ">" at bounding box center [1242, 249] width 41 height 39
click at [1243, 250] on button ">" at bounding box center [1242, 249] width 41 height 39
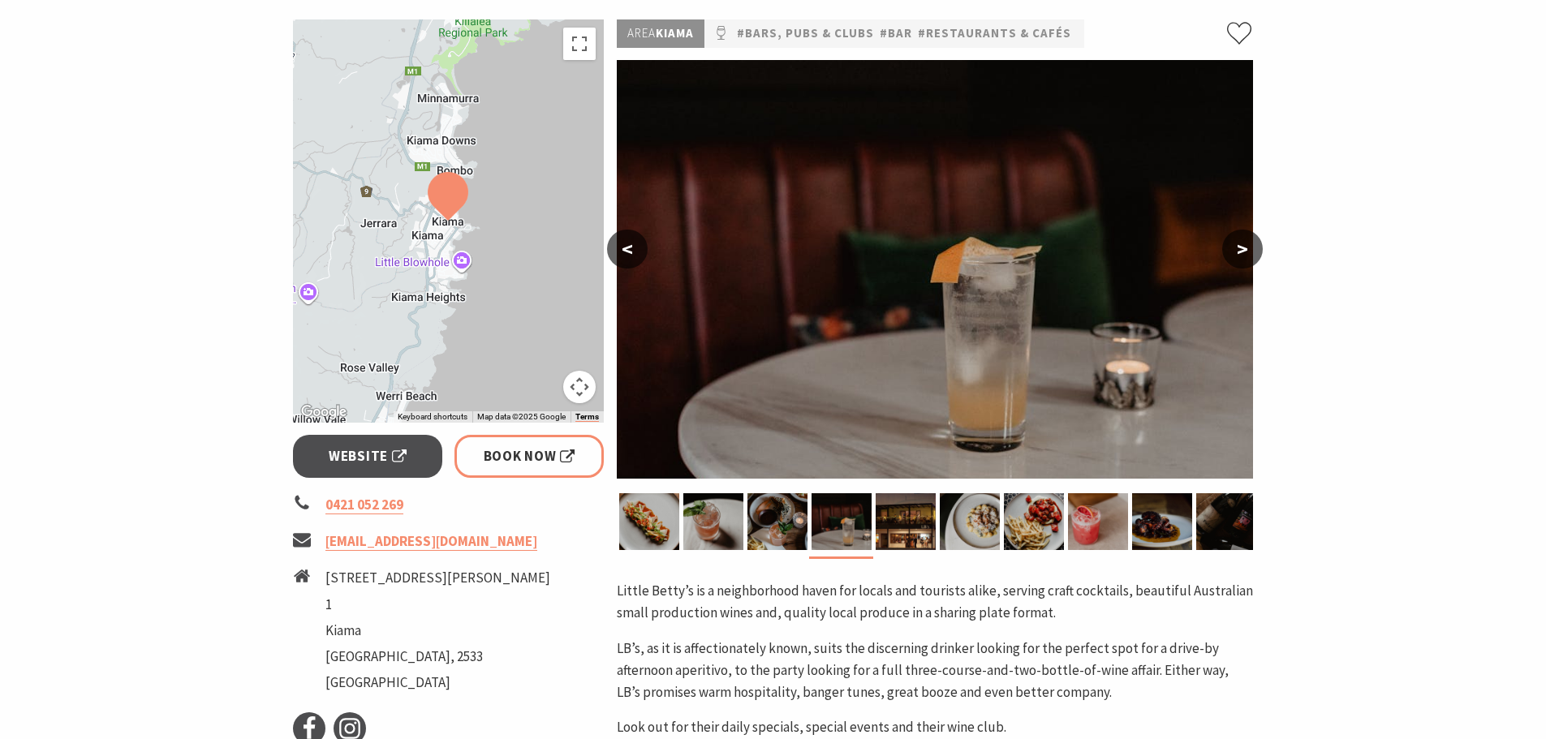
click at [1243, 250] on button ">" at bounding box center [1242, 249] width 41 height 39
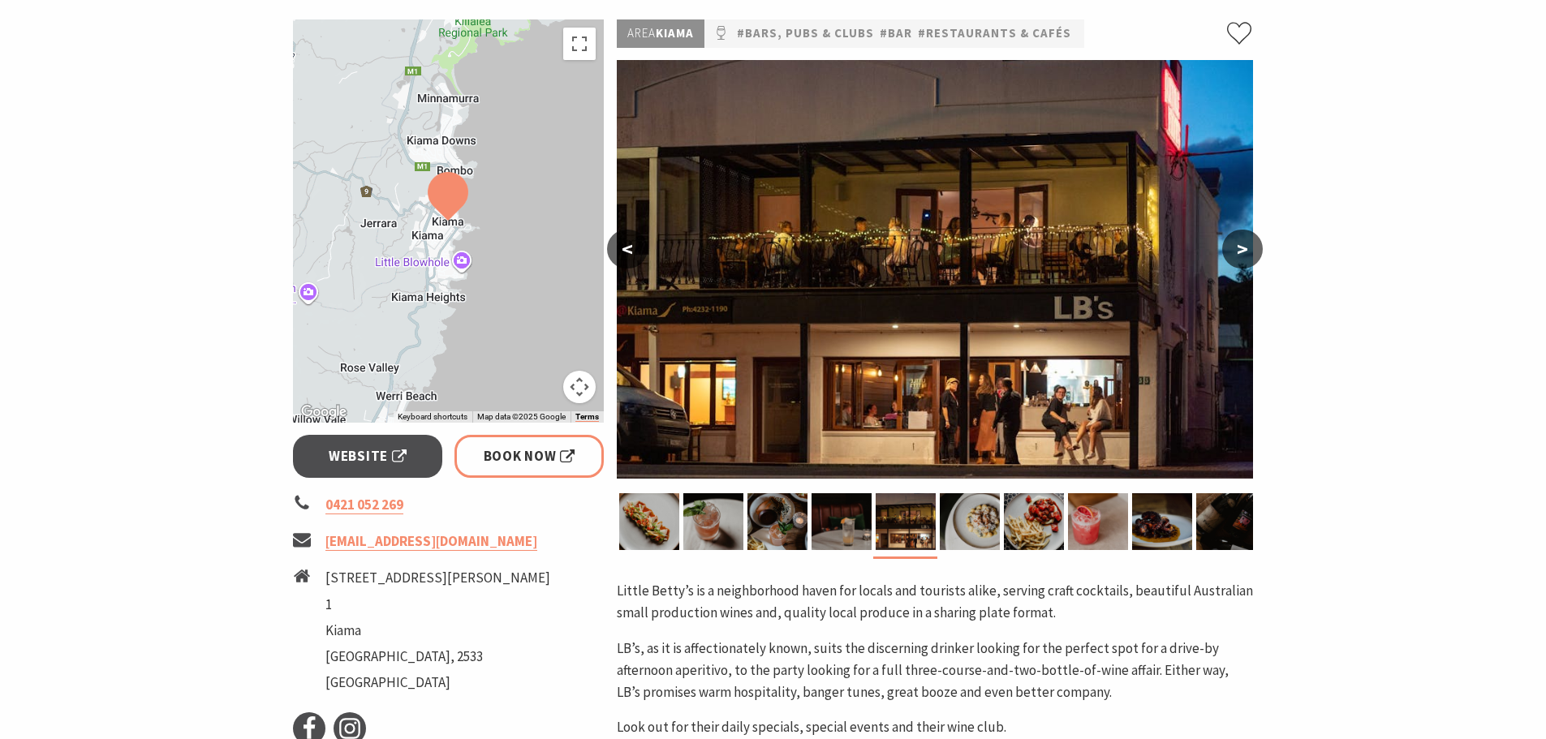
click at [1244, 250] on button ">" at bounding box center [1242, 249] width 41 height 39
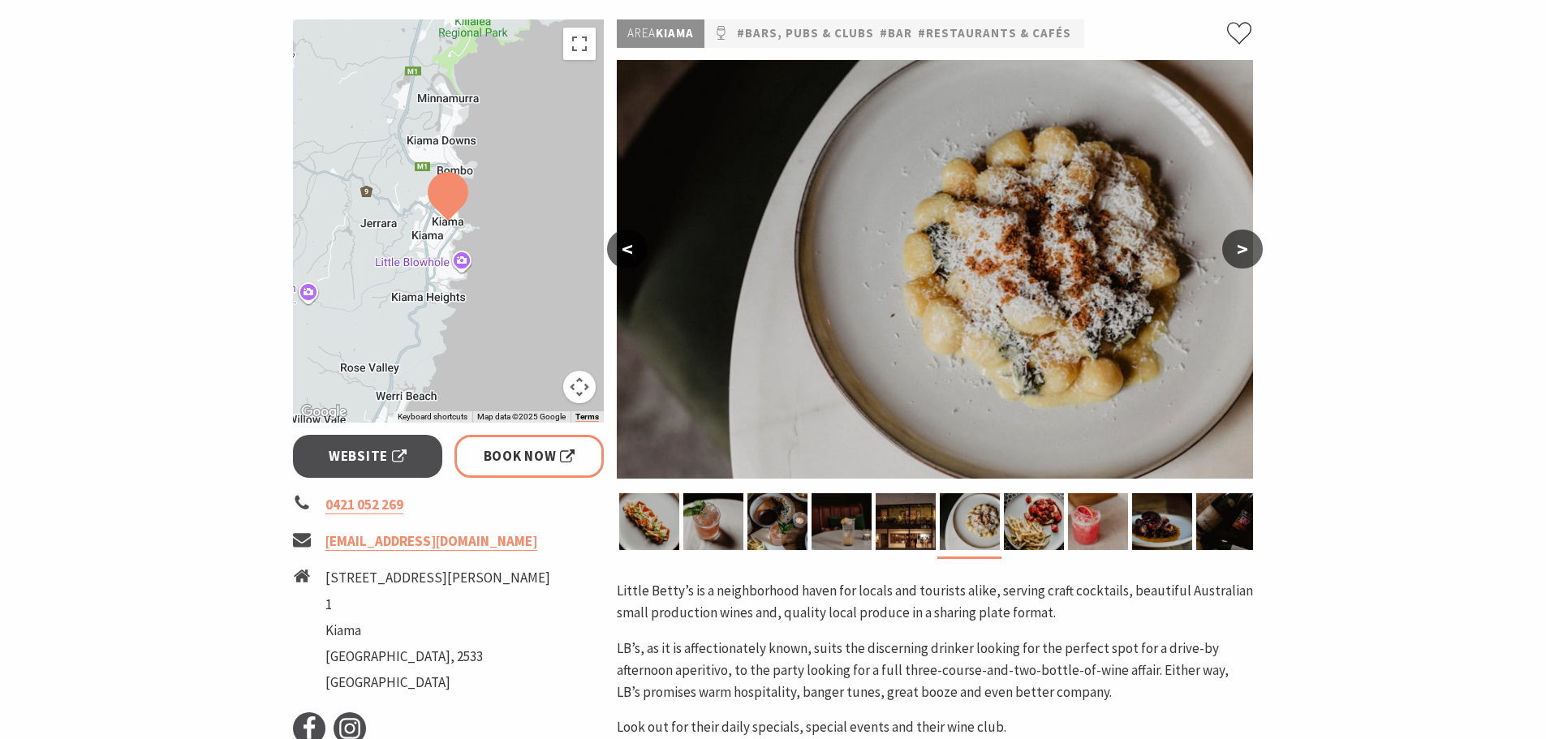
click at [1244, 250] on button ">" at bounding box center [1242, 249] width 41 height 39
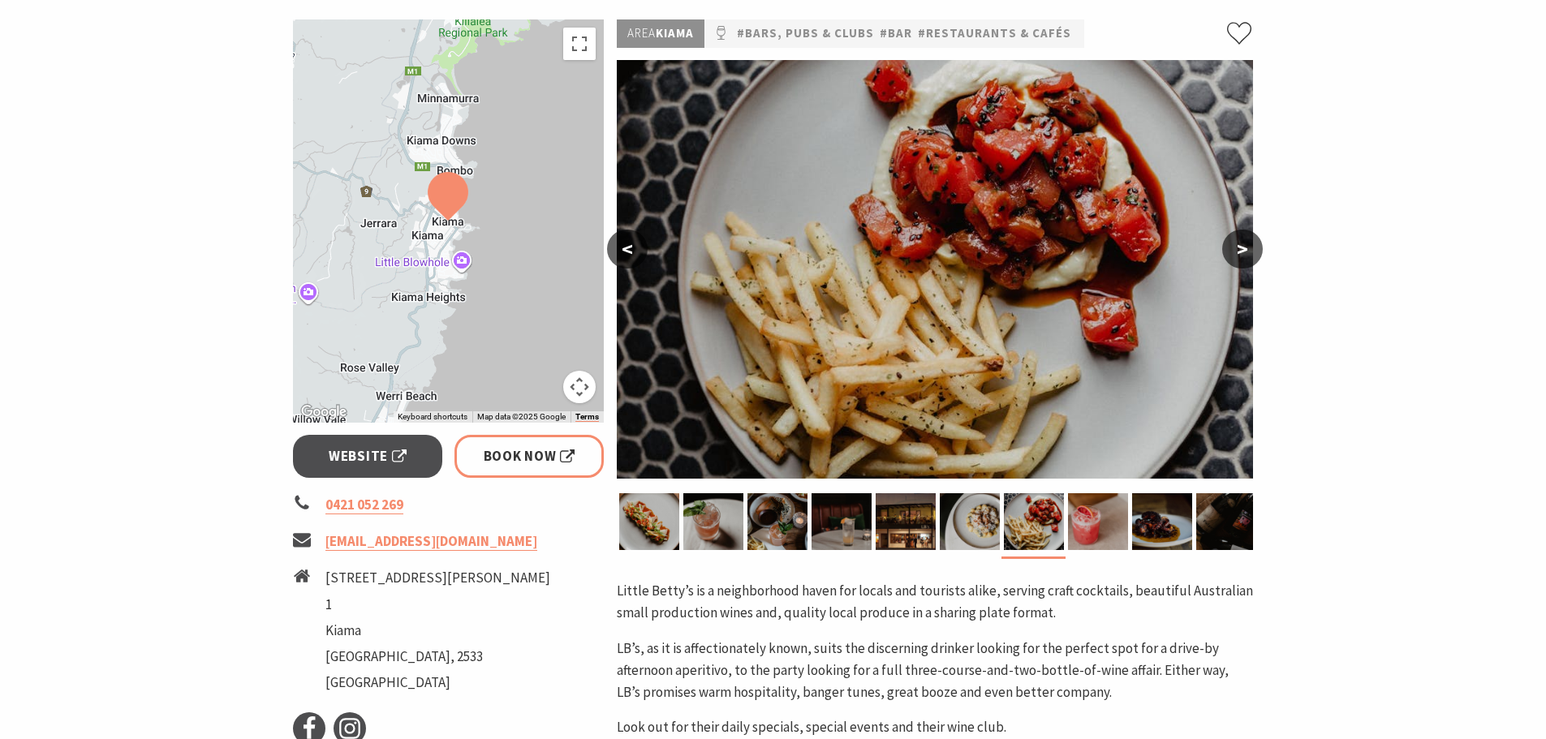
click at [1244, 250] on button ">" at bounding box center [1242, 249] width 41 height 39
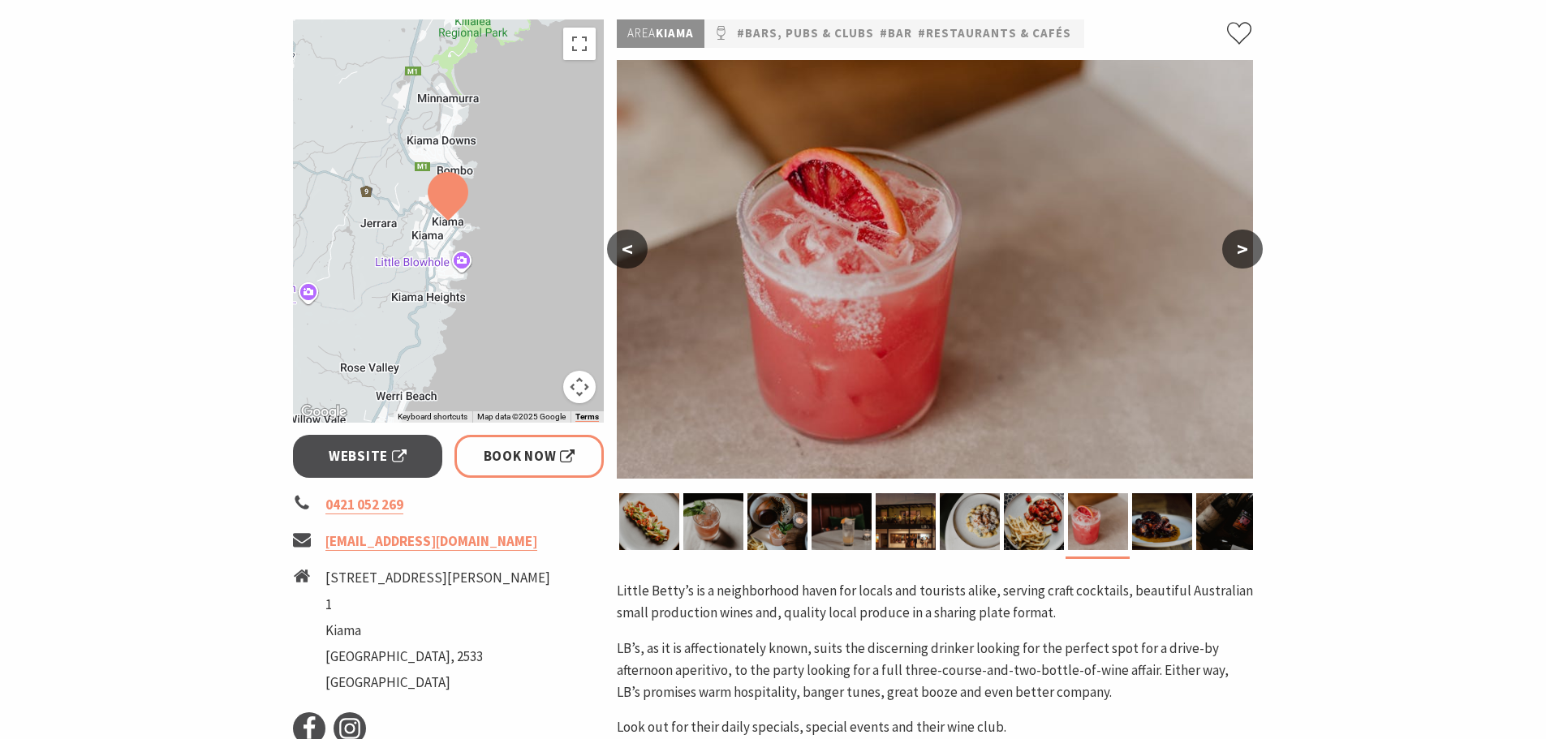
click at [1244, 250] on button ">" at bounding box center [1242, 249] width 41 height 39
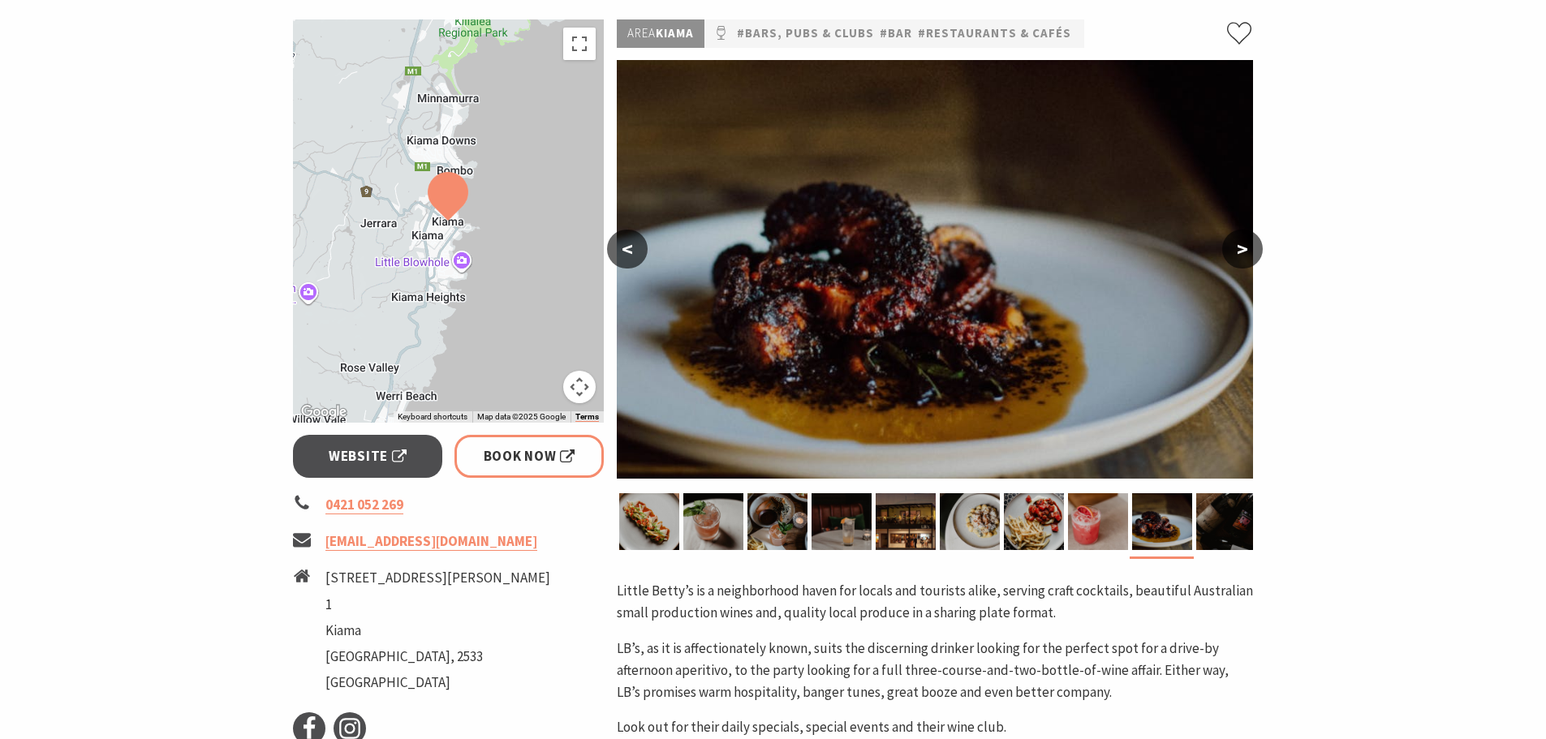
click at [1244, 250] on button ">" at bounding box center [1242, 249] width 41 height 39
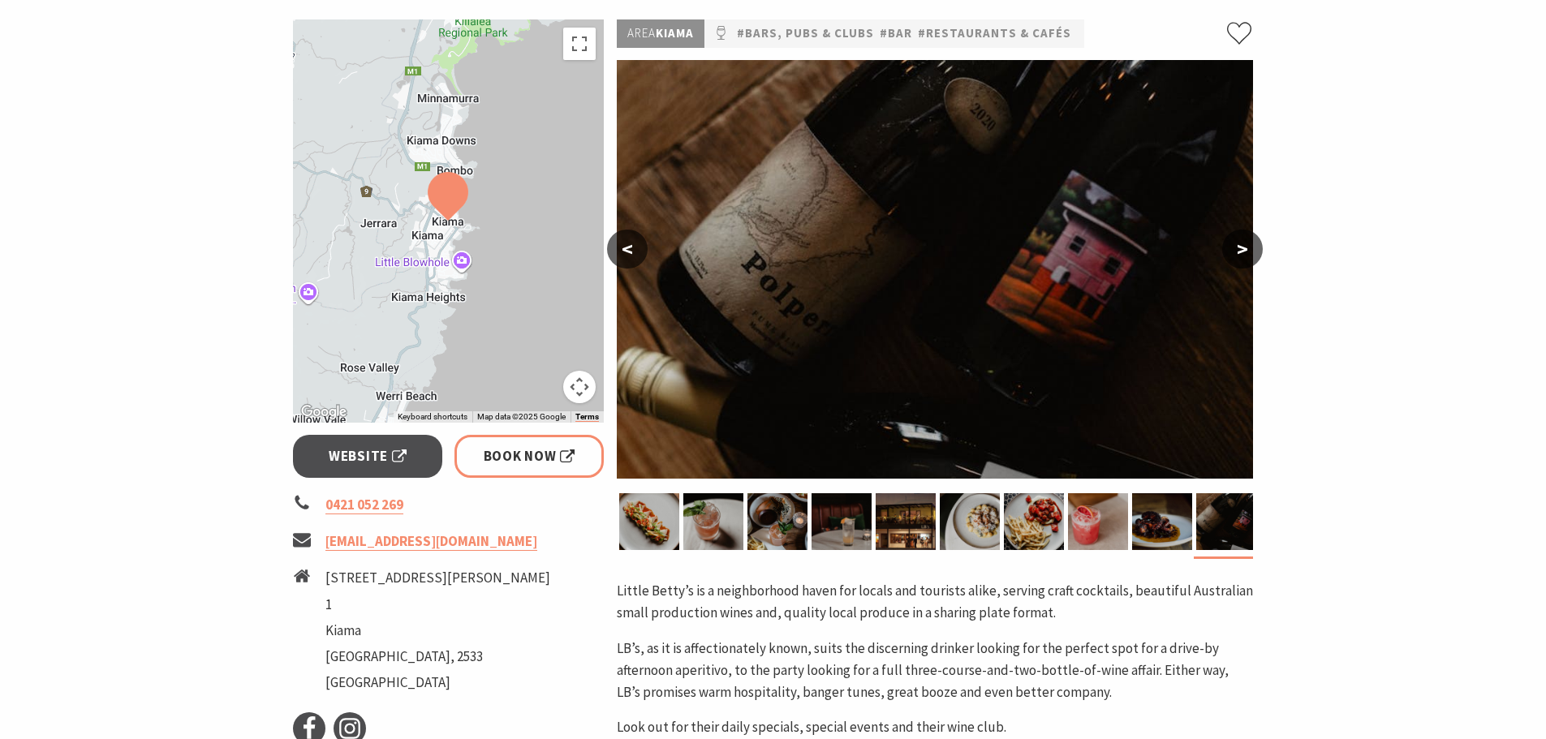
click at [1244, 250] on button ">" at bounding box center [1242, 249] width 41 height 39
